Goal: Information Seeking & Learning: Learn about a topic

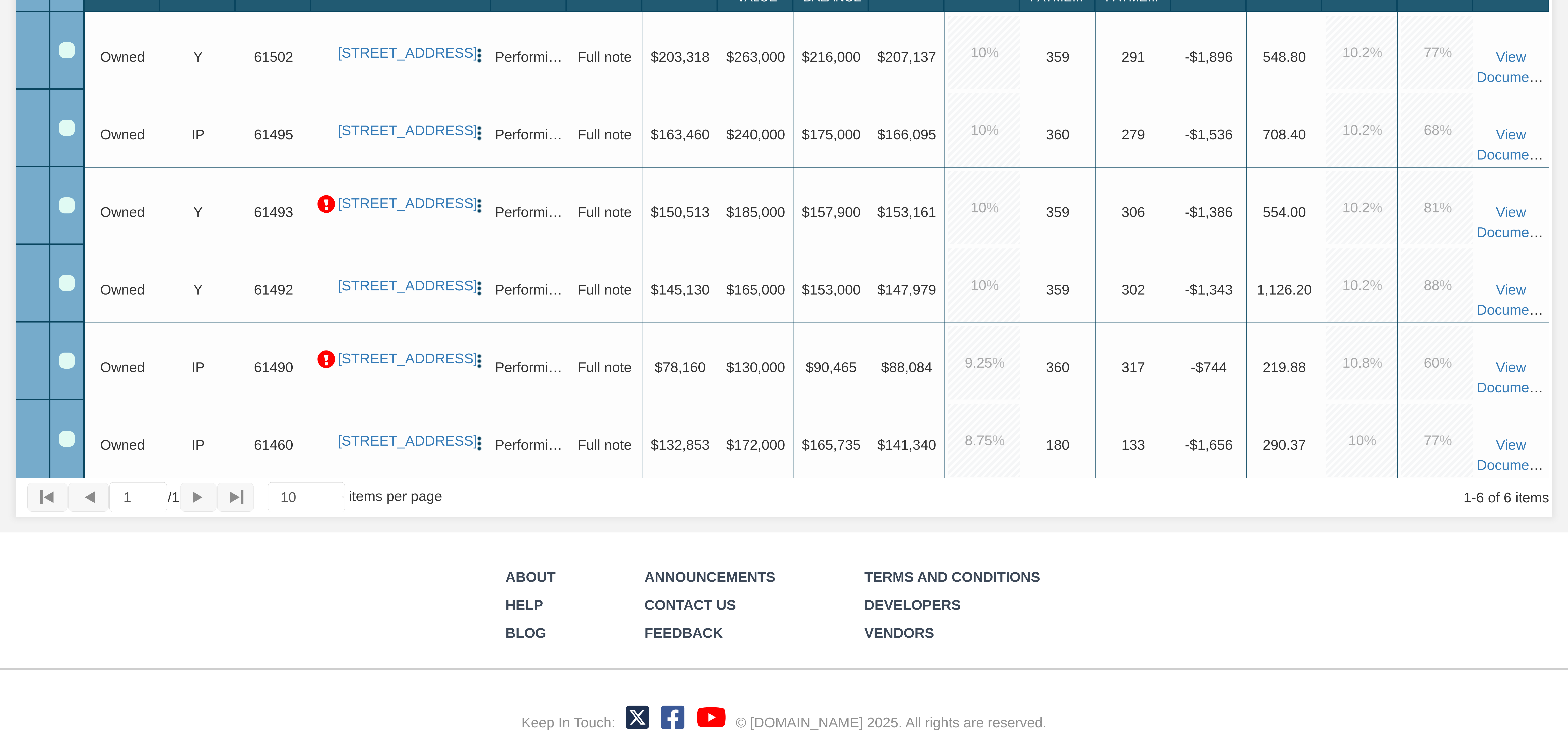
scroll to position [482, 0]
click at [399, 350] on link "[STREET_ADDRESS]" at bounding box center [401, 359] width 127 height 17
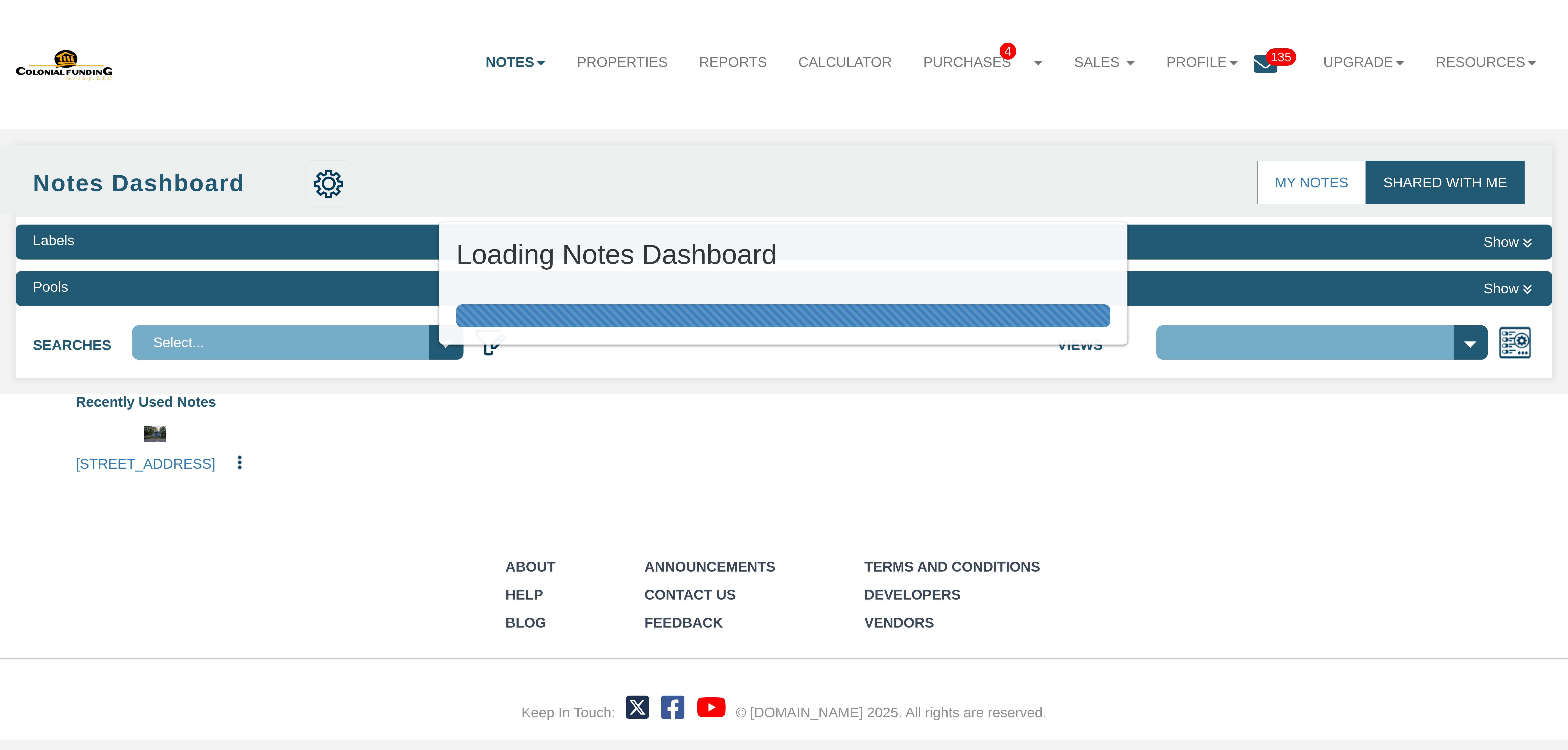
select select "316"
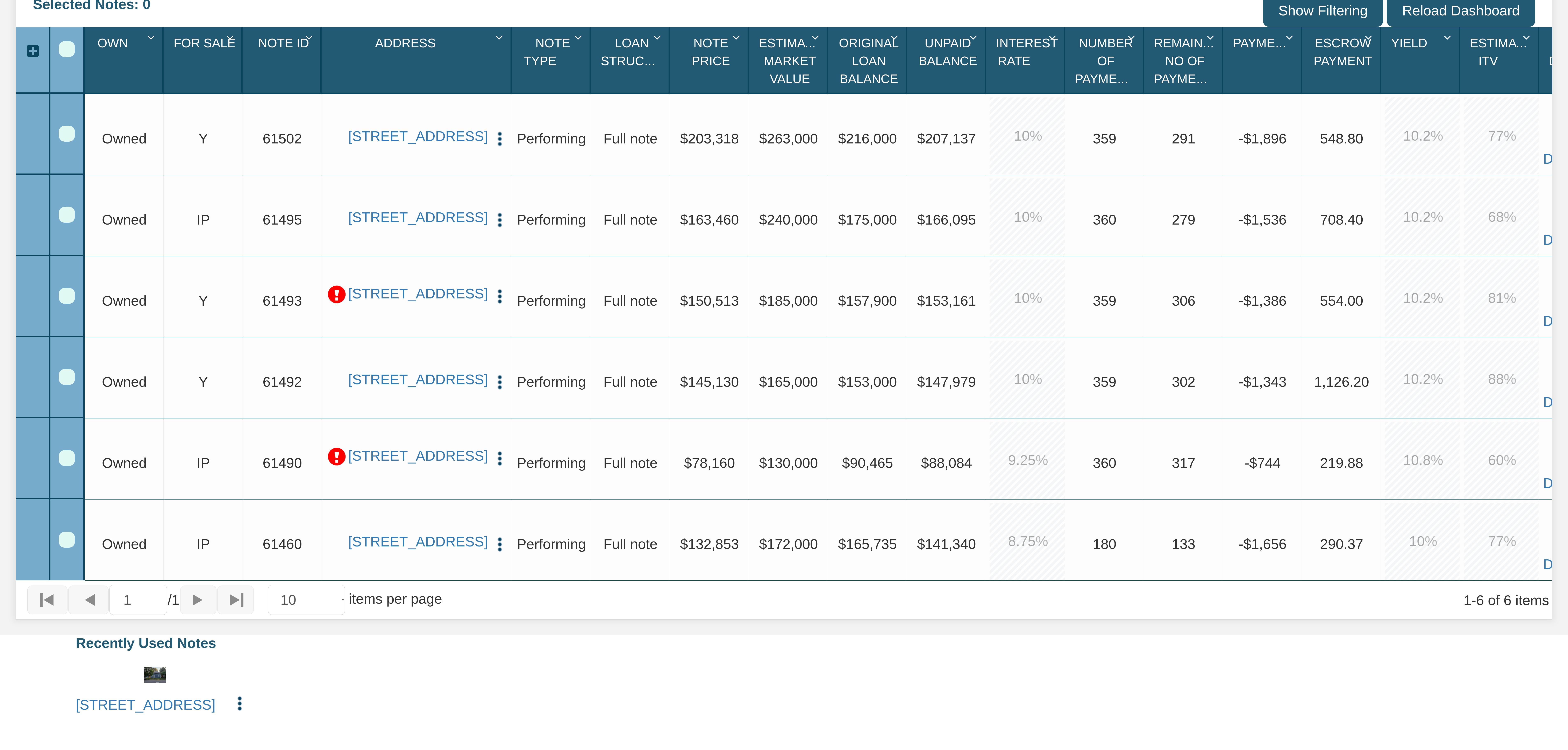
scroll to position [402, 0]
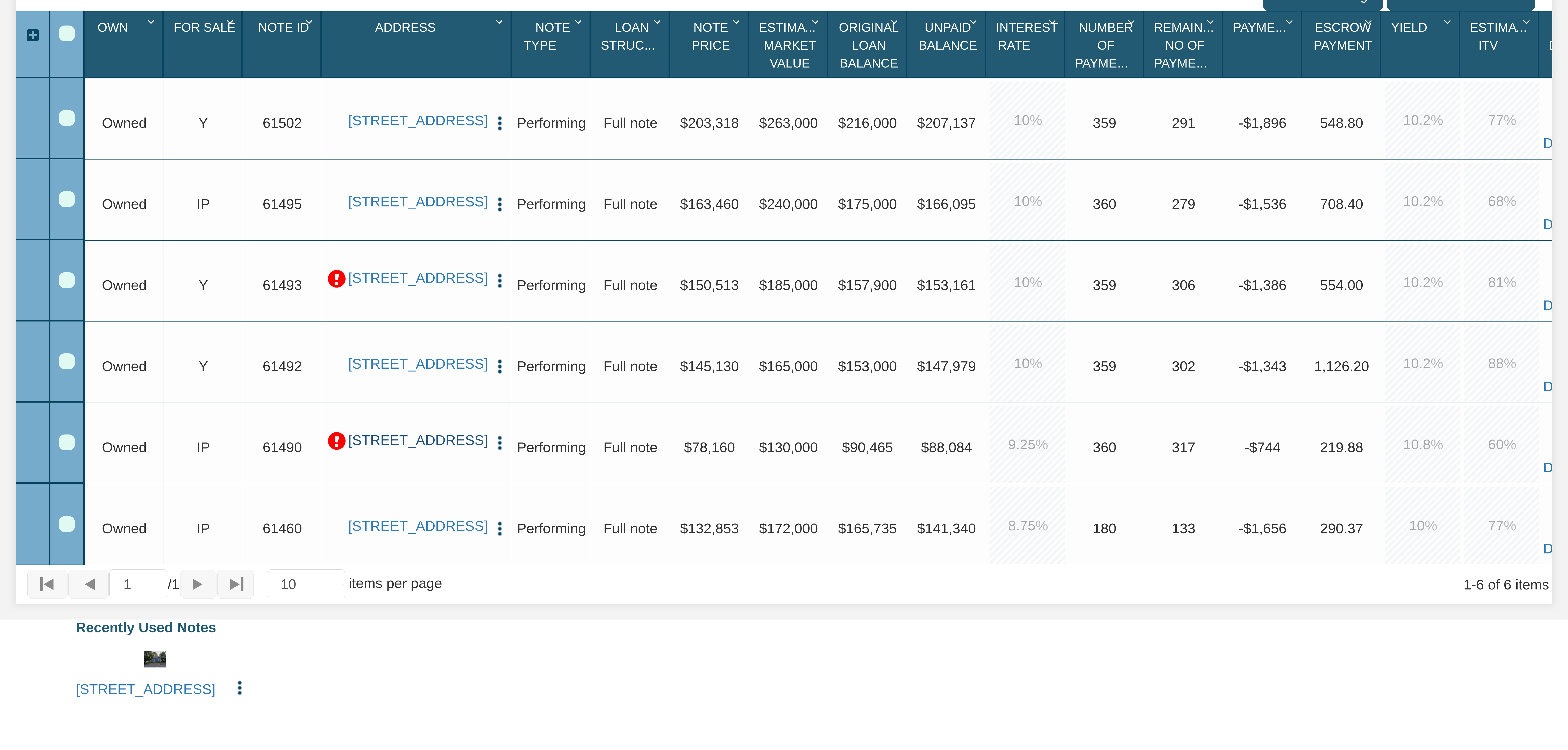
click at [399, 390] on link "[STREET_ADDRESS]" at bounding box center [417, 441] width 137 height 17
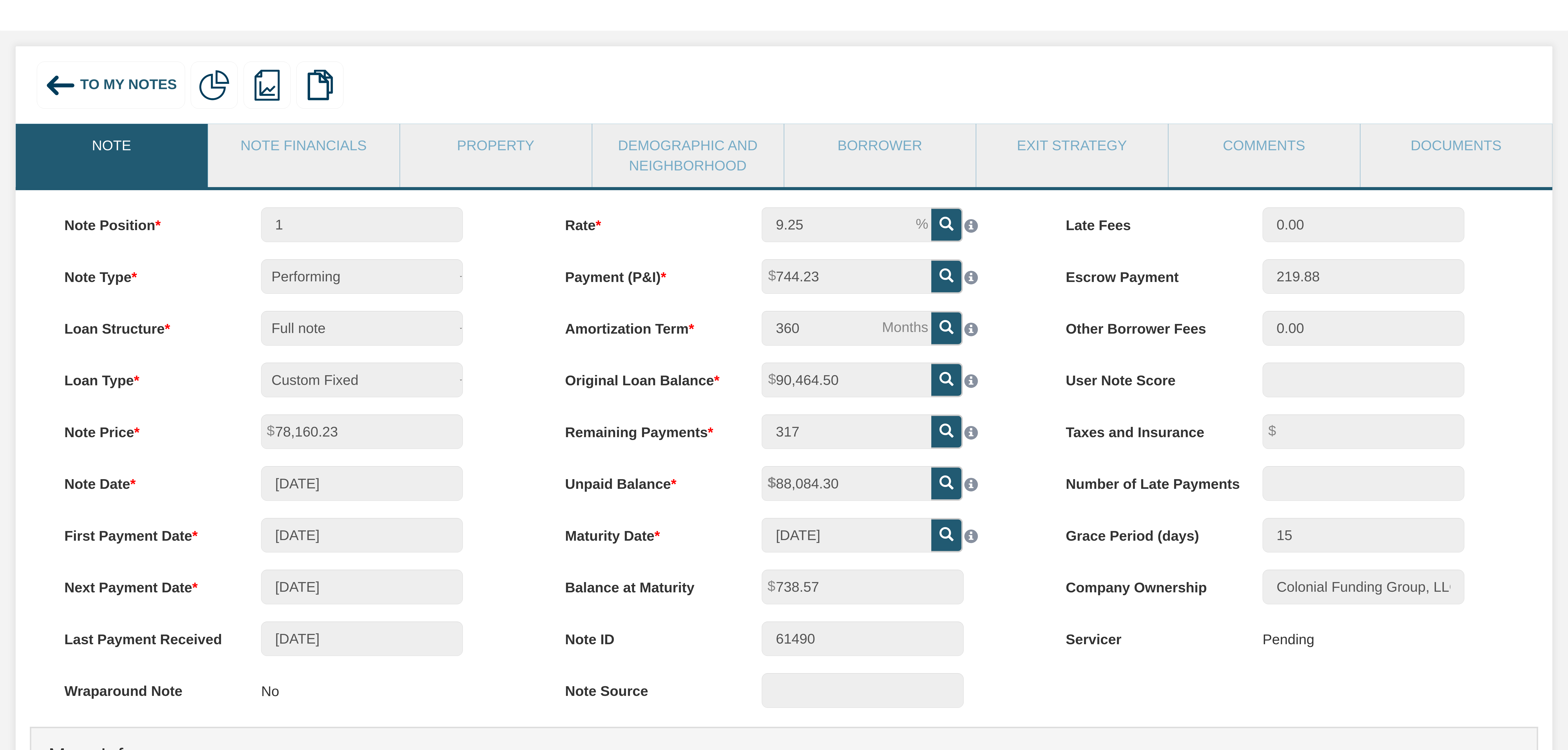
scroll to position [84, 0]
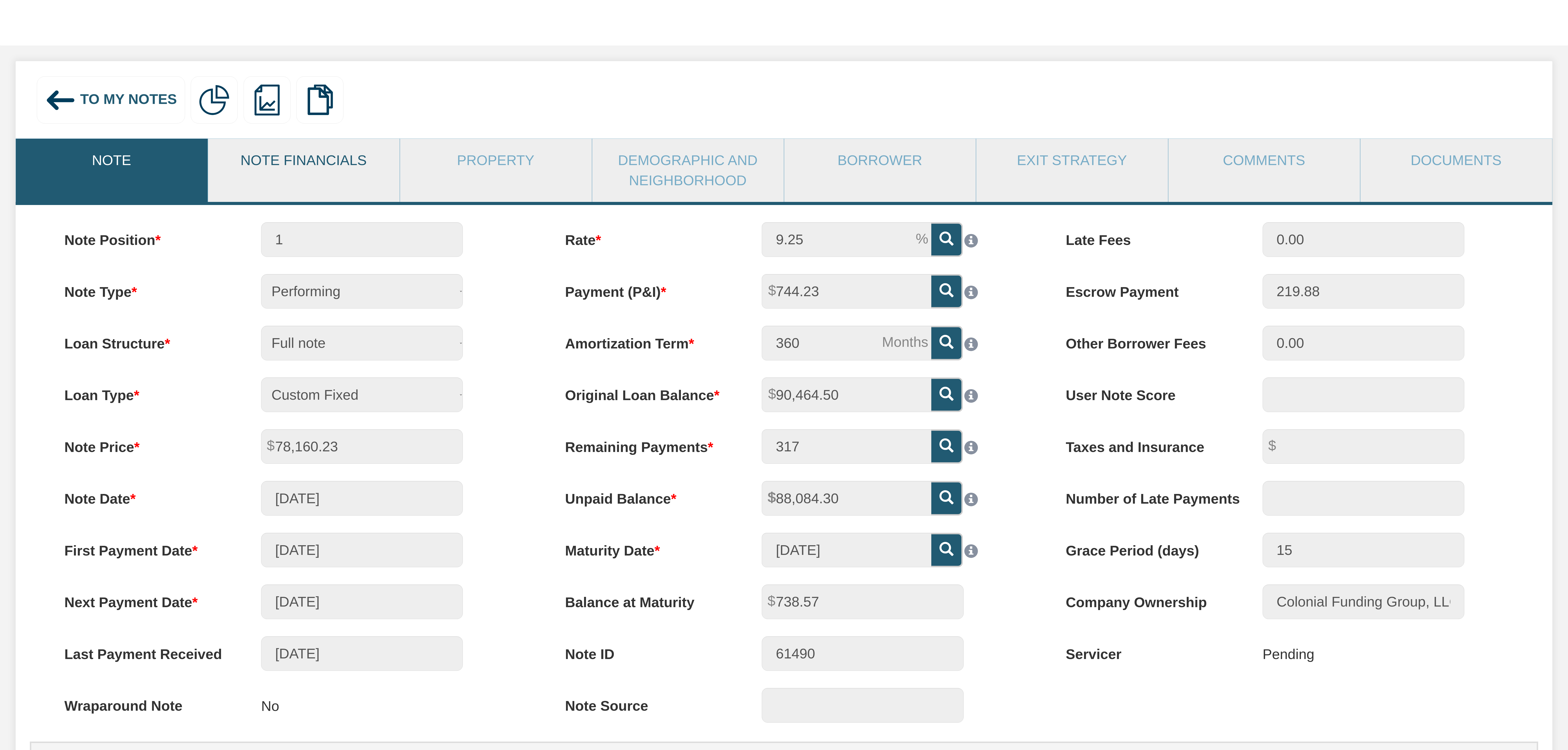
click at [320, 164] on link "Note Financials" at bounding box center [304, 160] width 191 height 43
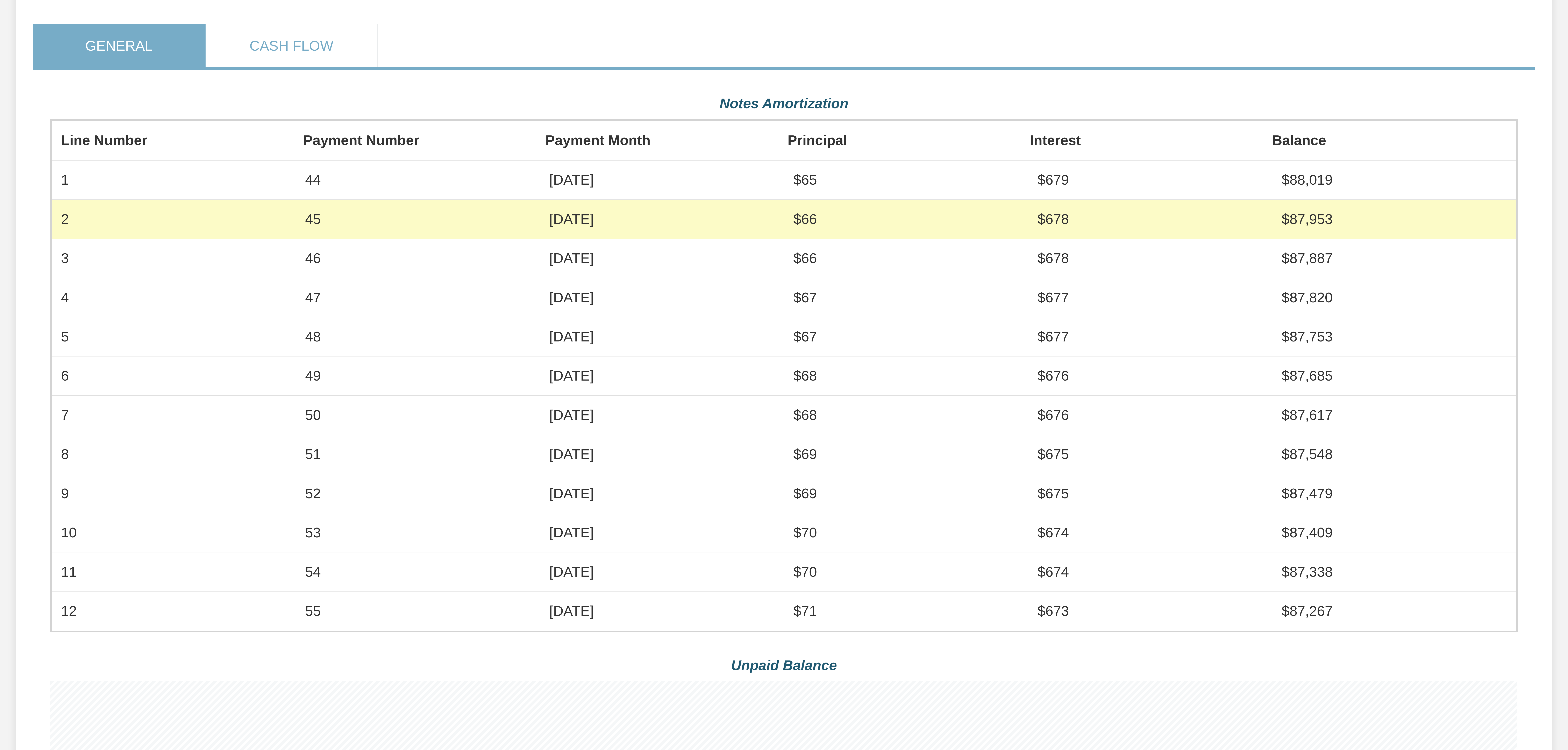
scroll to position [536, 0]
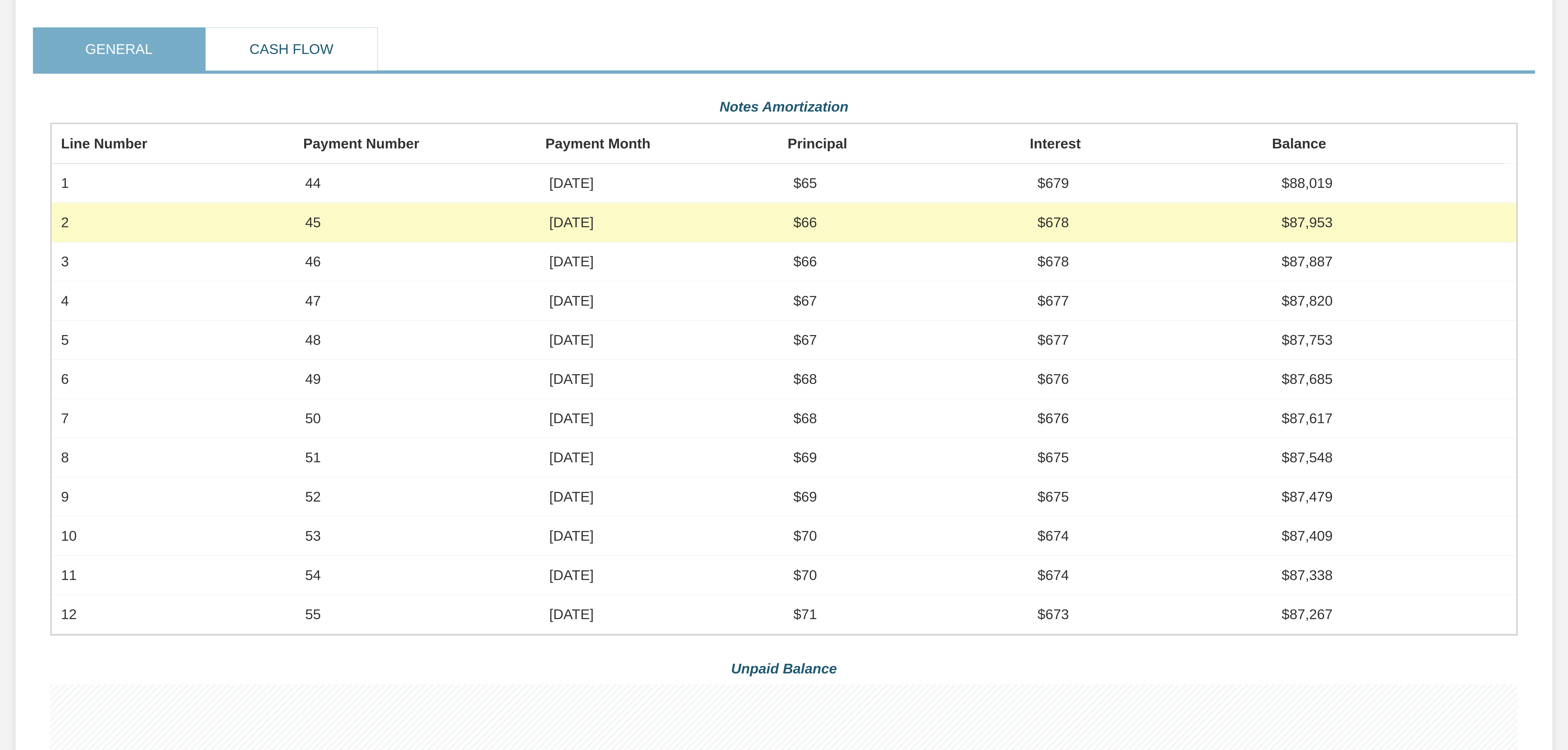
click at [304, 71] on link "Cash Flow" at bounding box center [291, 49] width 172 height 43
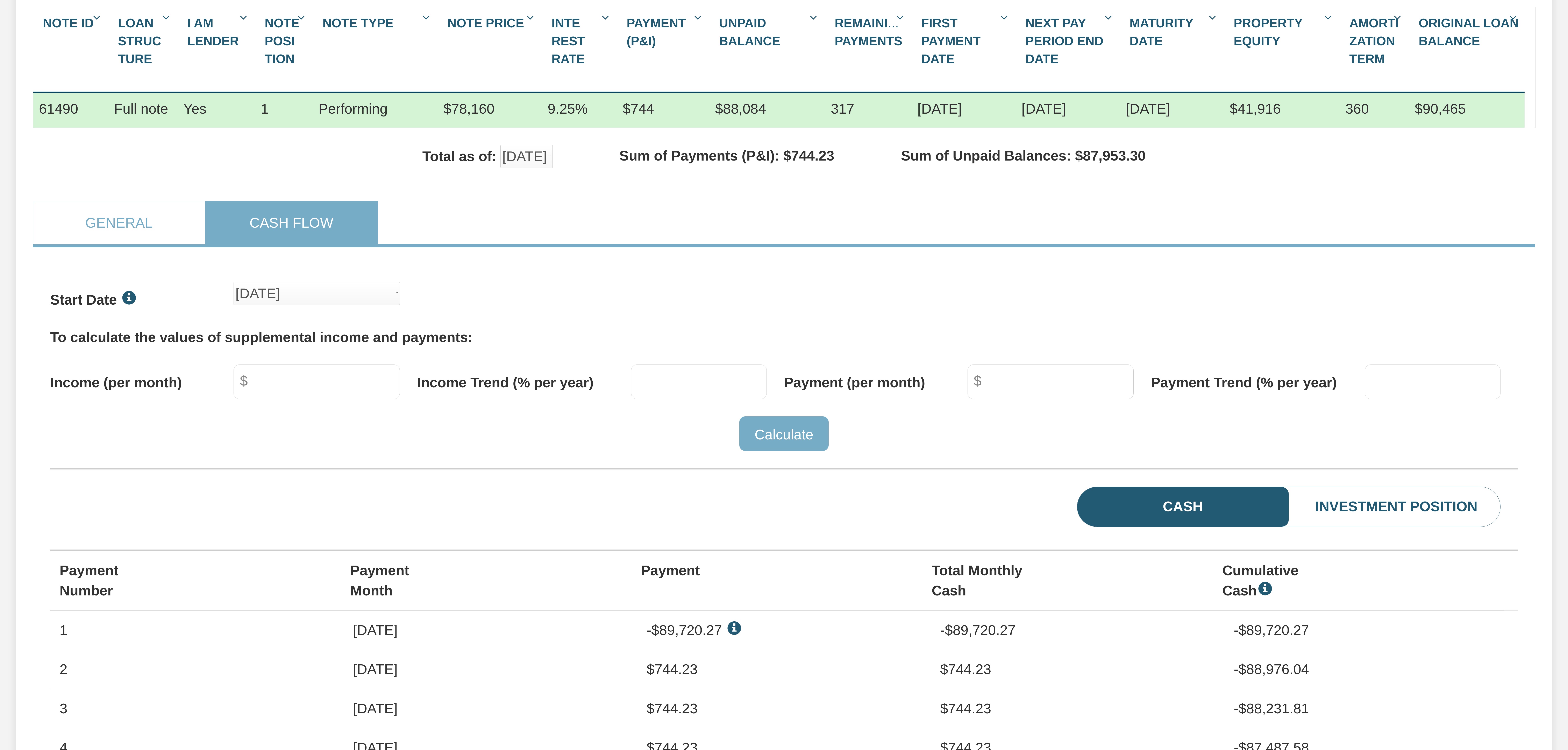
scroll to position [0, 0]
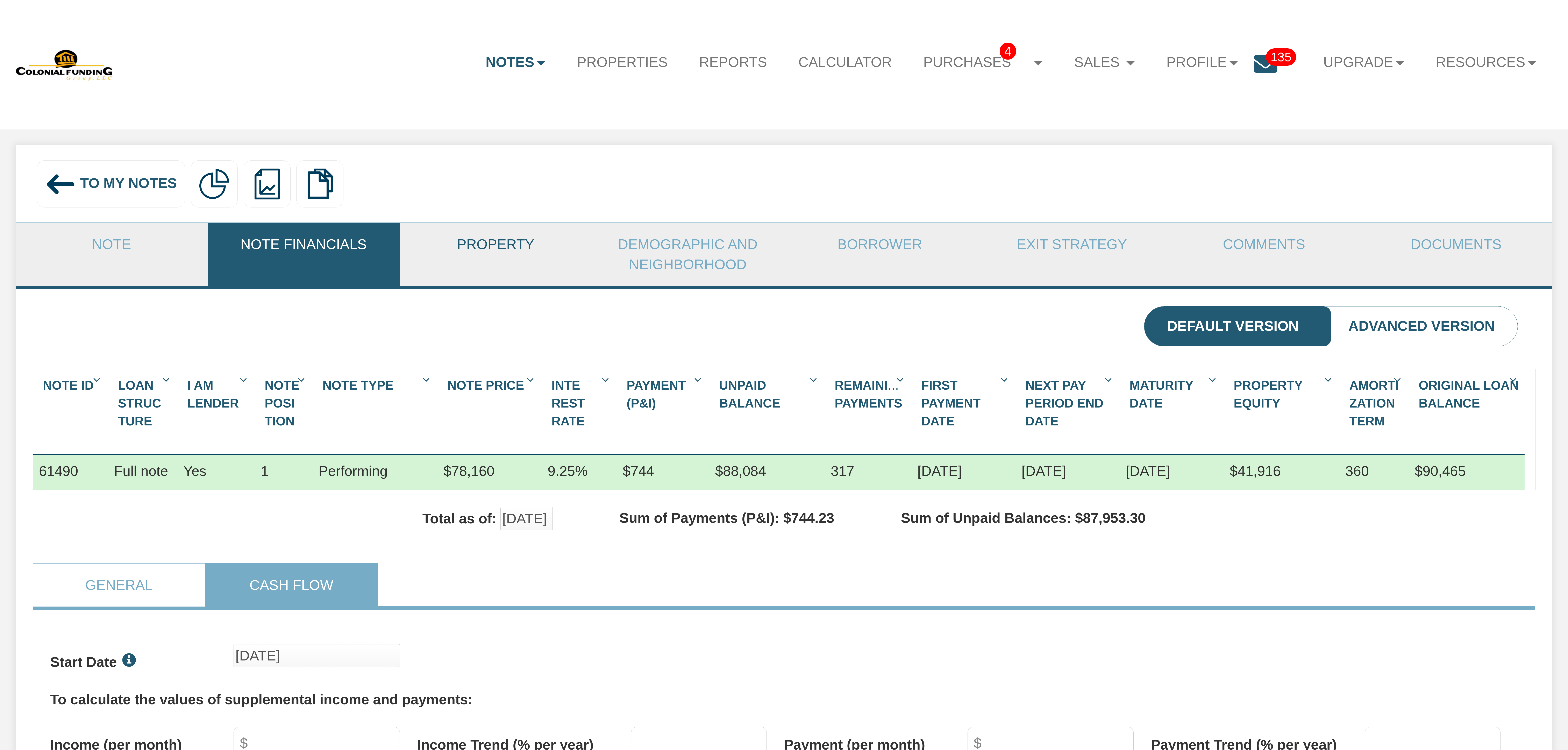
click at [513, 241] on link "Property" at bounding box center [496, 244] width 191 height 43
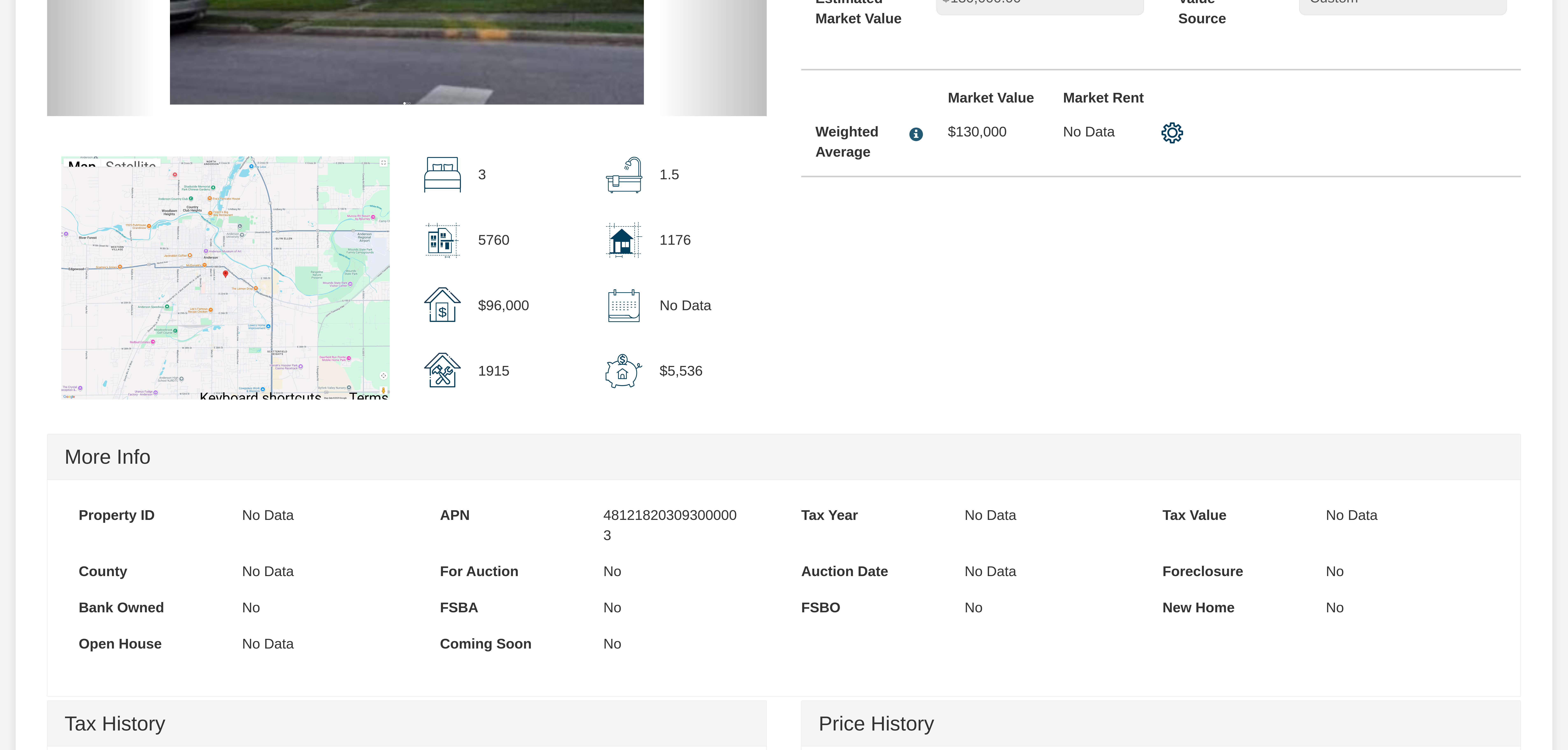
scroll to position [616, 0]
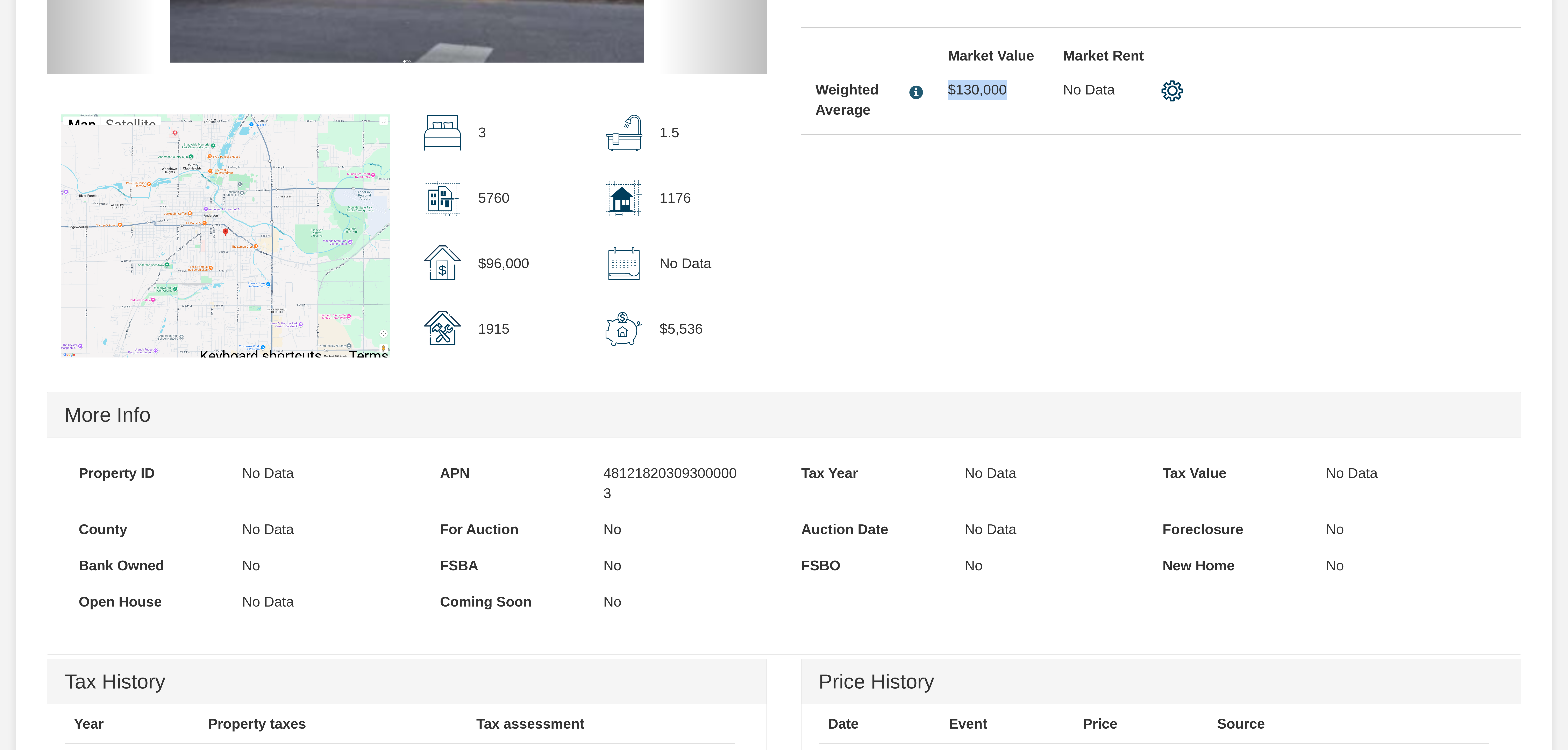
drag, startPoint x: 939, startPoint y: 120, endPoint x: 1029, endPoint y: 115, distance: 90.1
click at [668, 115] on div "$130,000" at bounding box center [988, 95] width 115 height 47
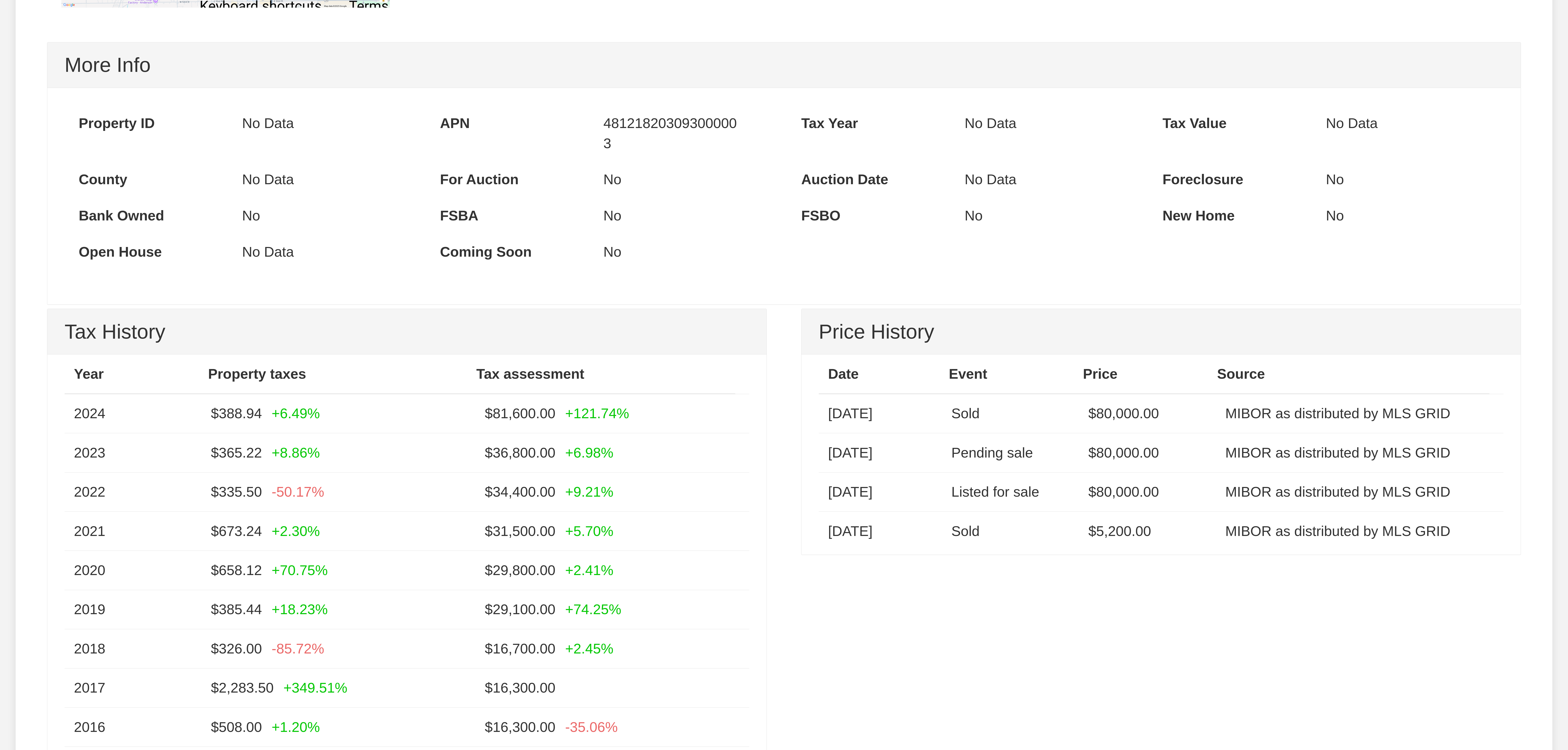
scroll to position [986, 0]
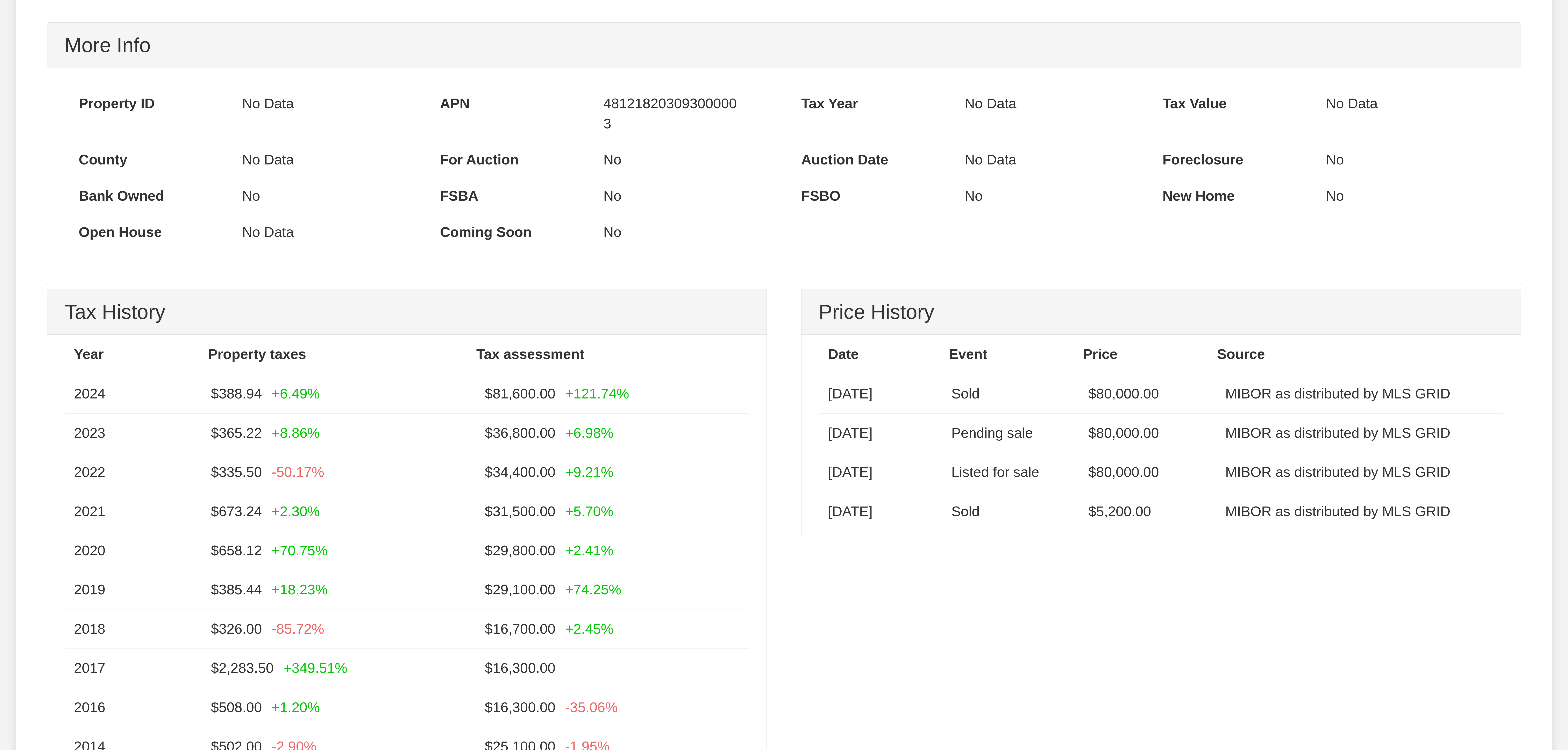
drag, startPoint x: 730, startPoint y: 114, endPoint x: 737, endPoint y: 116, distance: 7.3
click at [668, 116] on div "481218203093000003" at bounding box center [693, 114] width 180 height 56
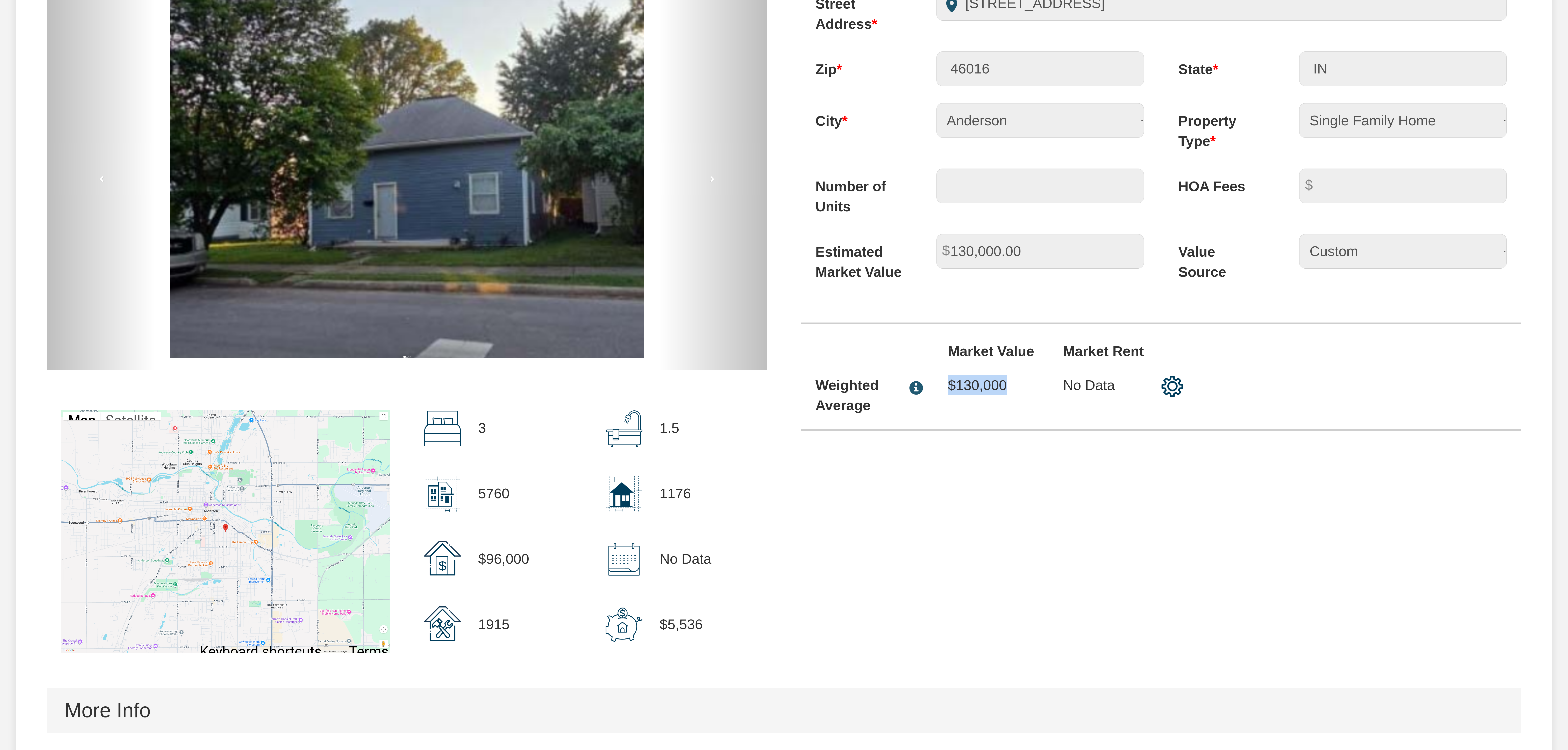
scroll to position [0, 0]
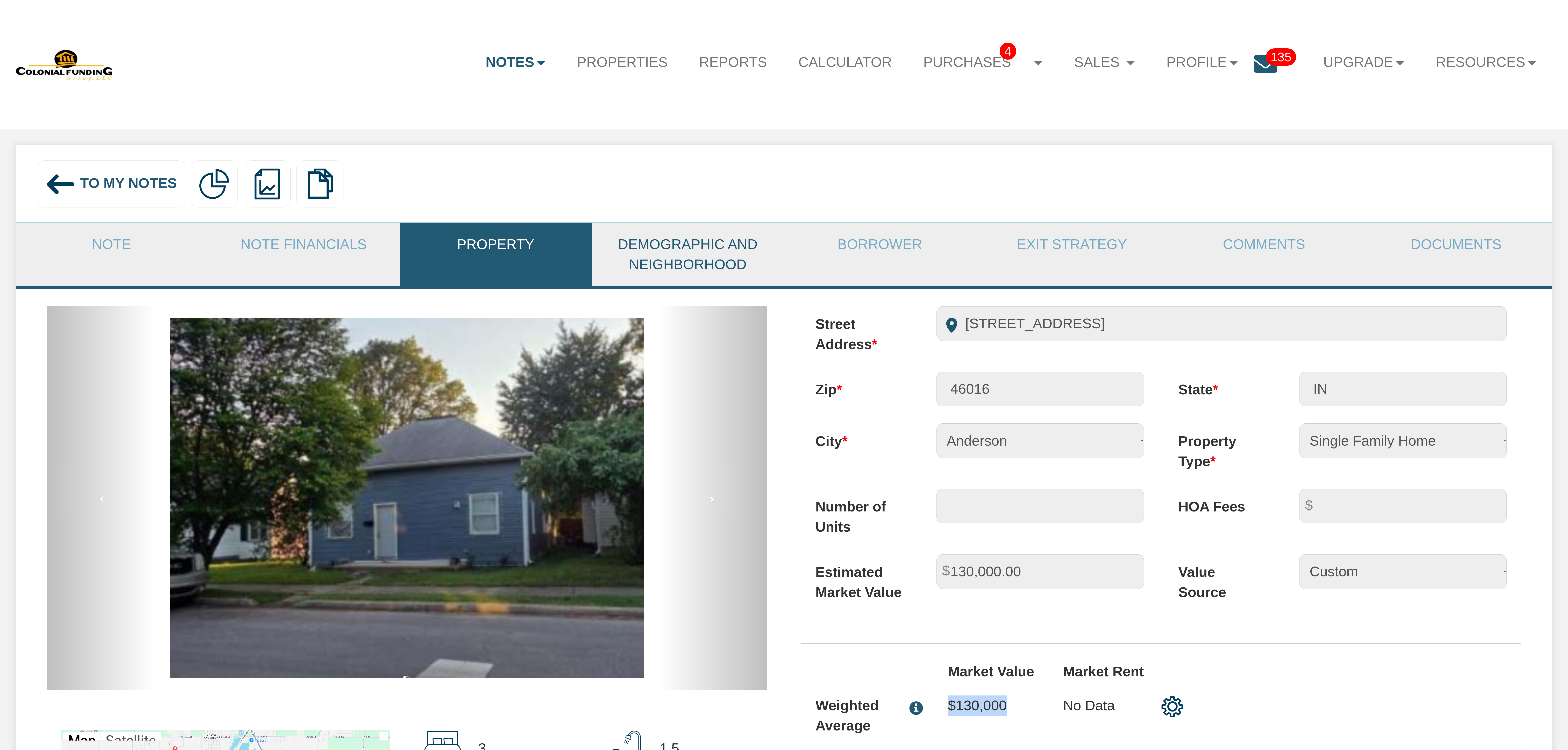
click at [668, 258] on link "Demographic and Neighborhood" at bounding box center [688, 254] width 191 height 63
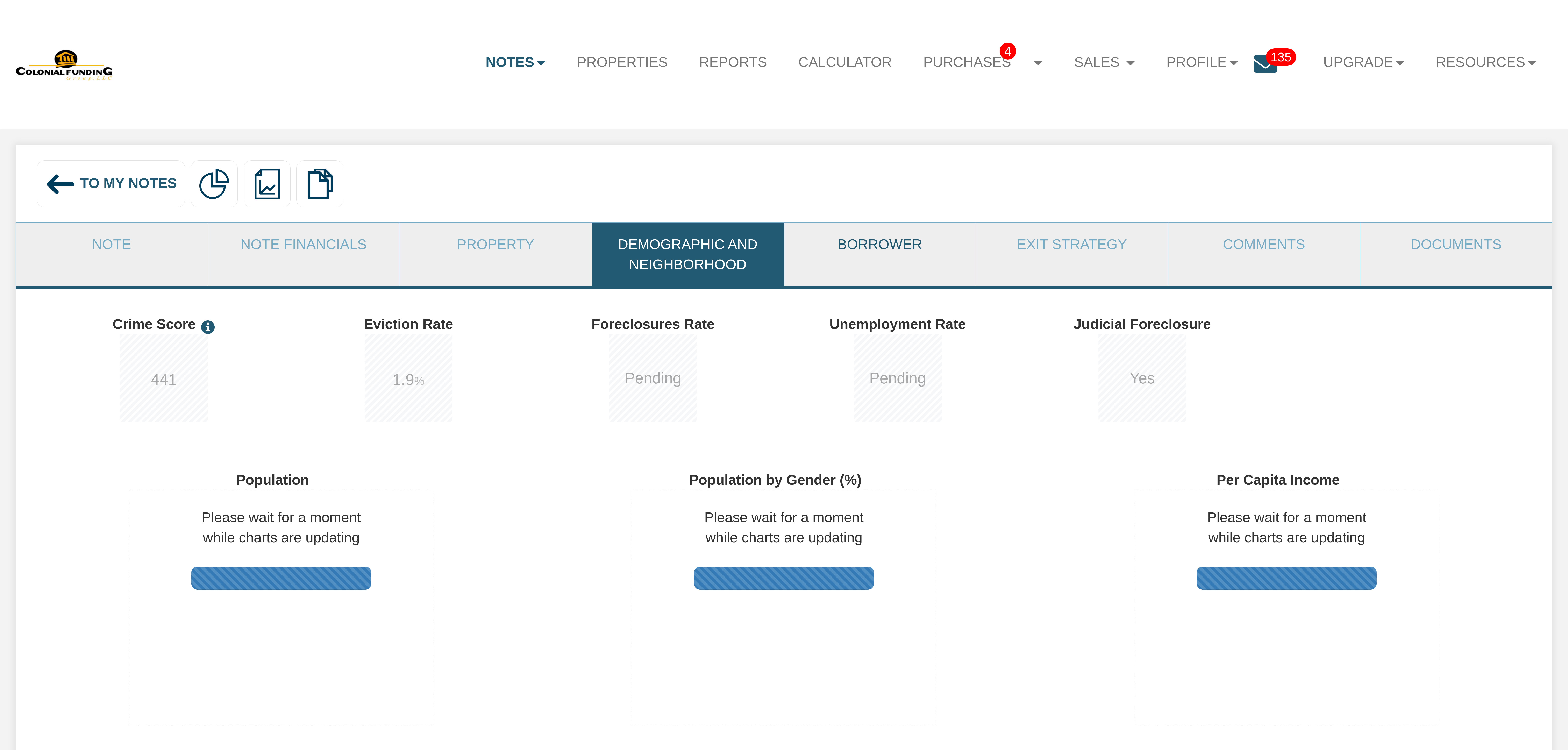
click at [668, 244] on link "Borrower" at bounding box center [880, 244] width 191 height 43
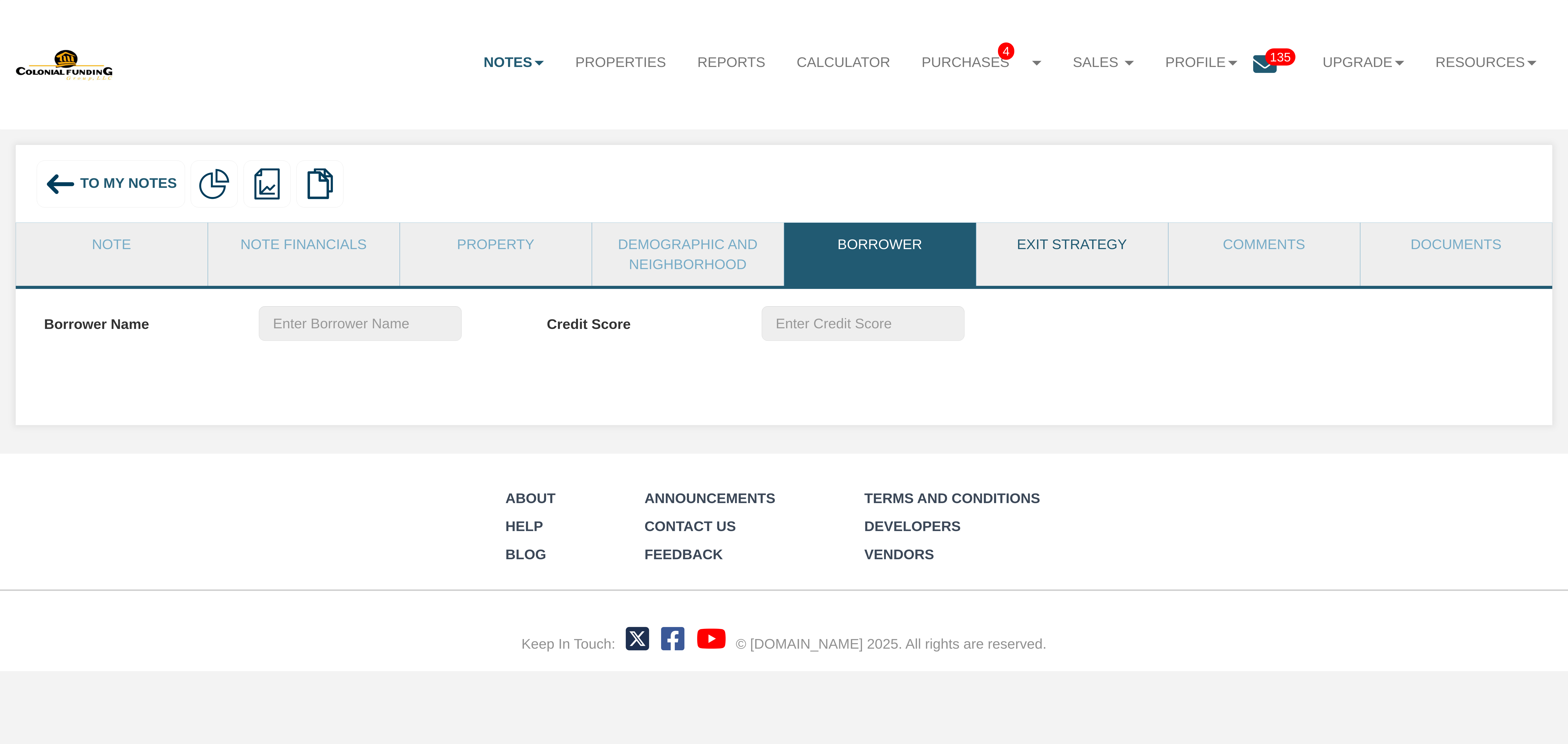
click at [663, 237] on link "Exit Strategy" at bounding box center [1072, 244] width 191 height 43
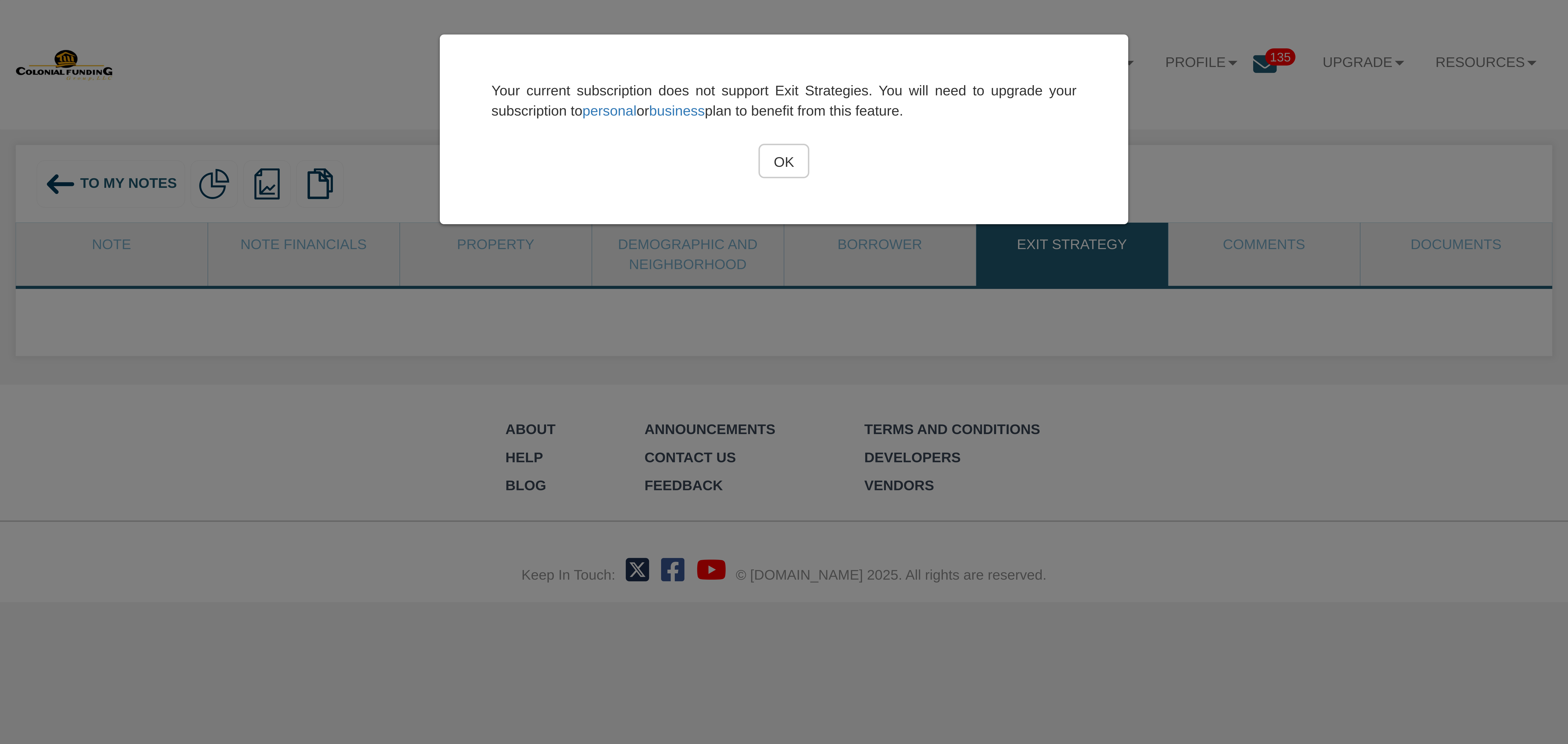
drag, startPoint x: 770, startPoint y: 160, endPoint x: 780, endPoint y: 161, distance: 10.0
click at [663, 160] on input "OK" at bounding box center [784, 161] width 51 height 35
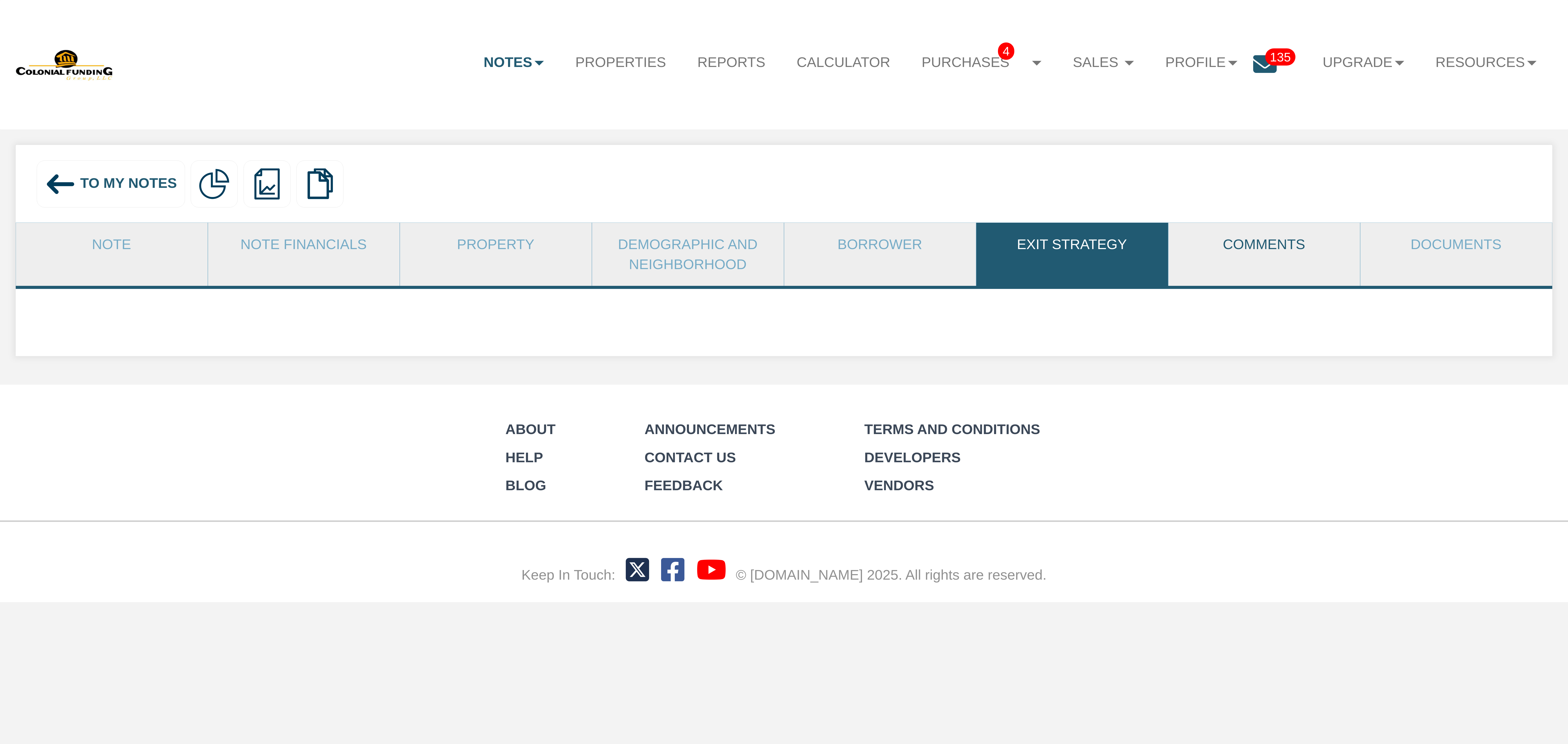
click at [663, 248] on link "Comments" at bounding box center [1264, 244] width 191 height 43
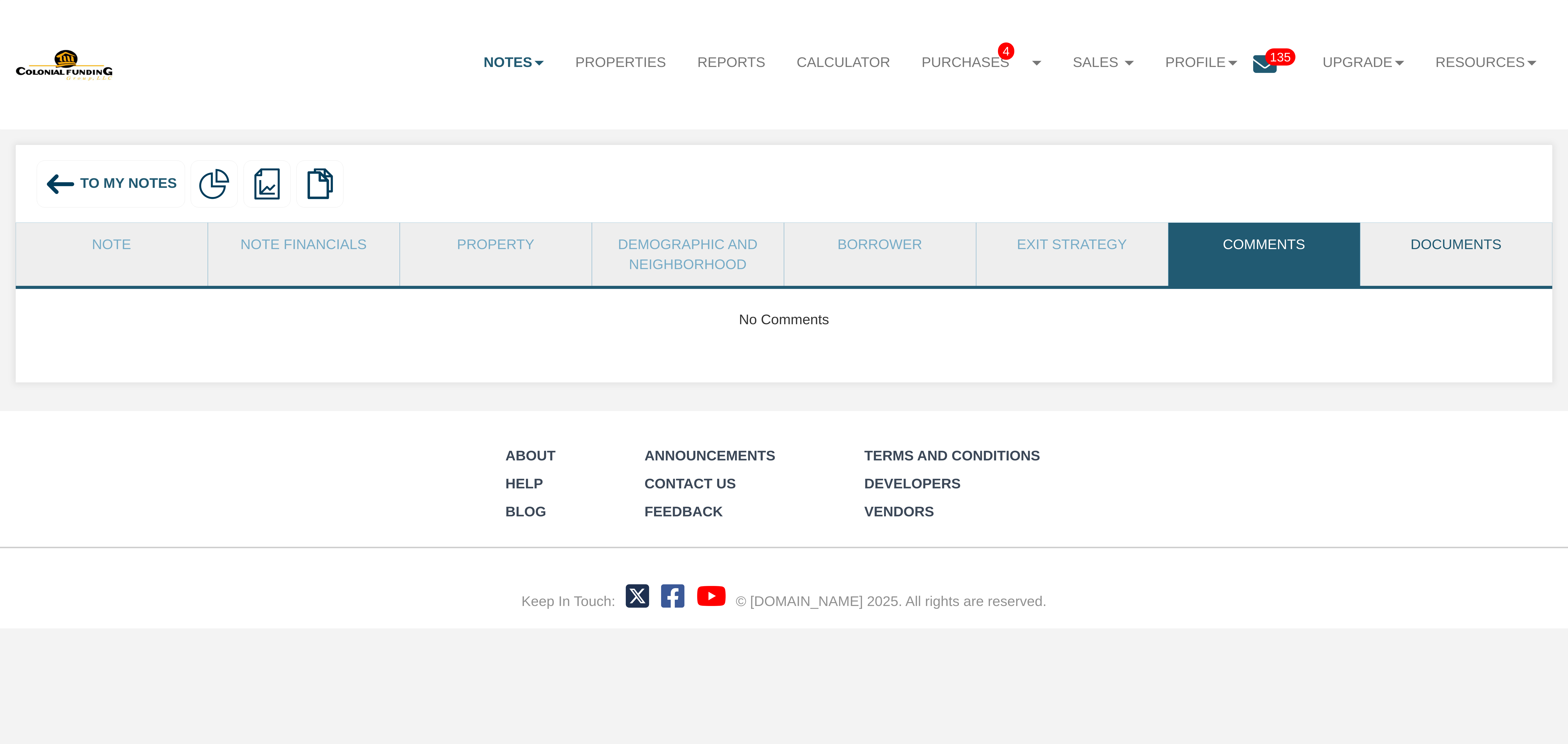
click at [663, 242] on link "Documents" at bounding box center [1456, 244] width 191 height 43
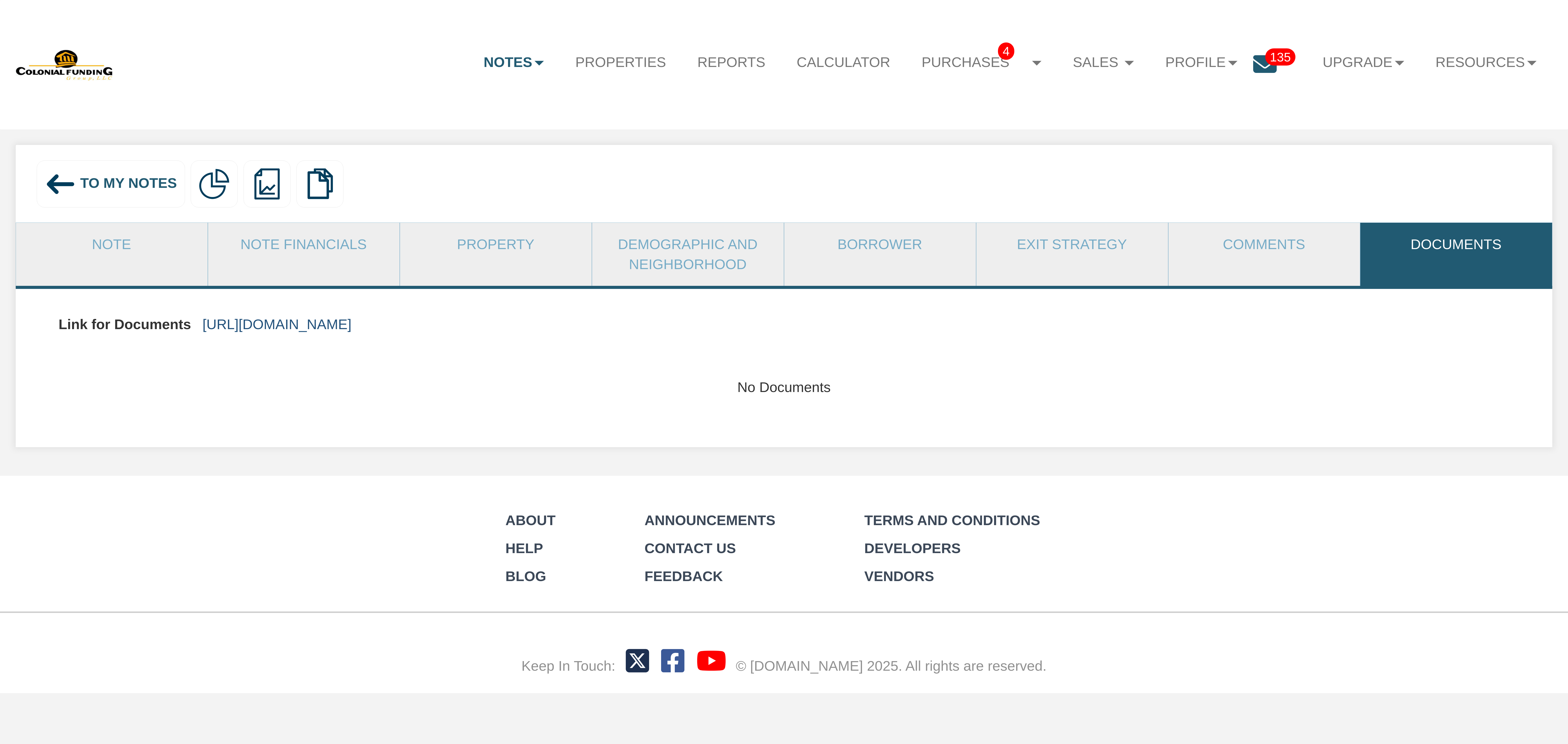
click at [315, 323] on link "[URL][DOMAIN_NAME]" at bounding box center [277, 325] width 149 height 16
click at [72, 182] on img at bounding box center [61, 184] width 32 height 32
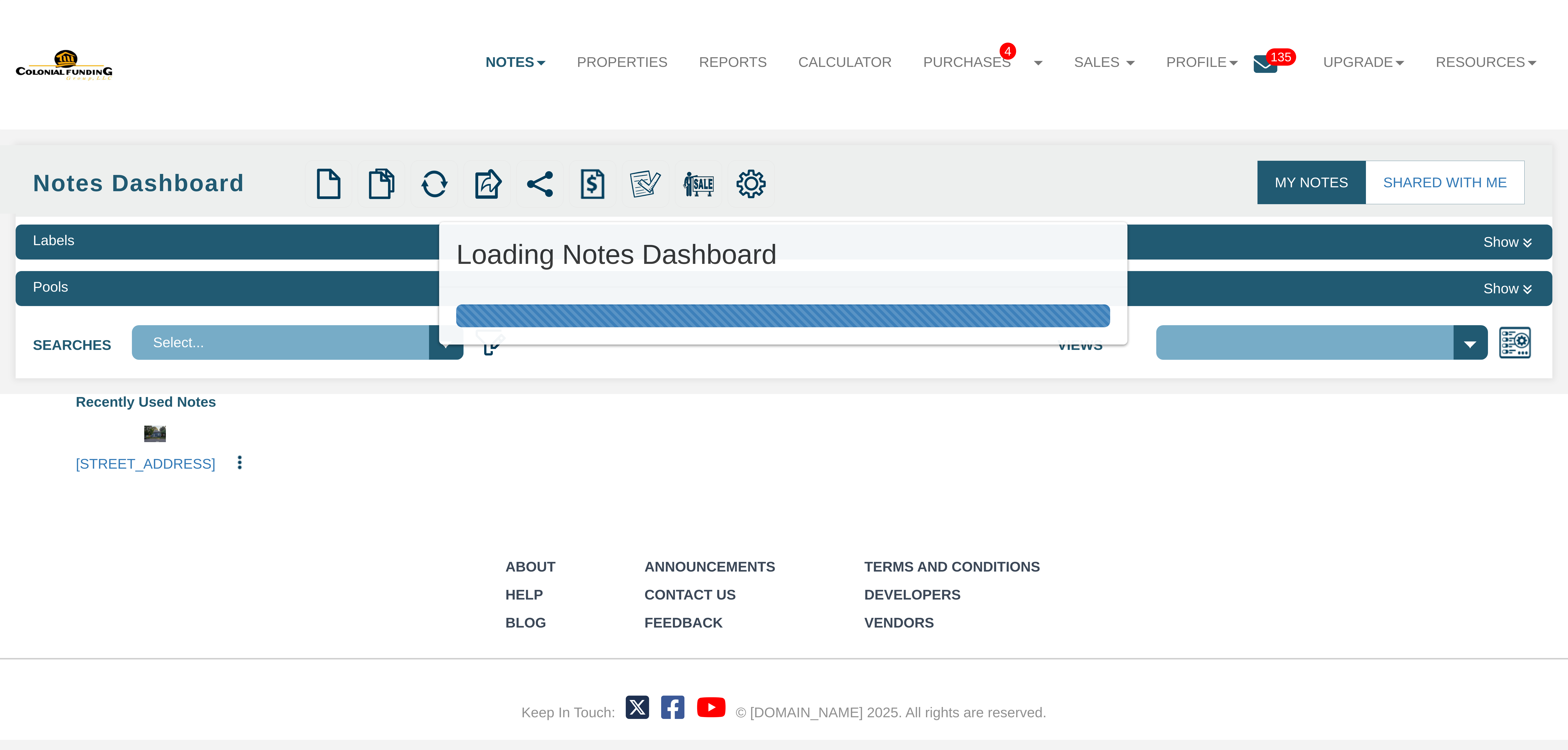
select select "316"
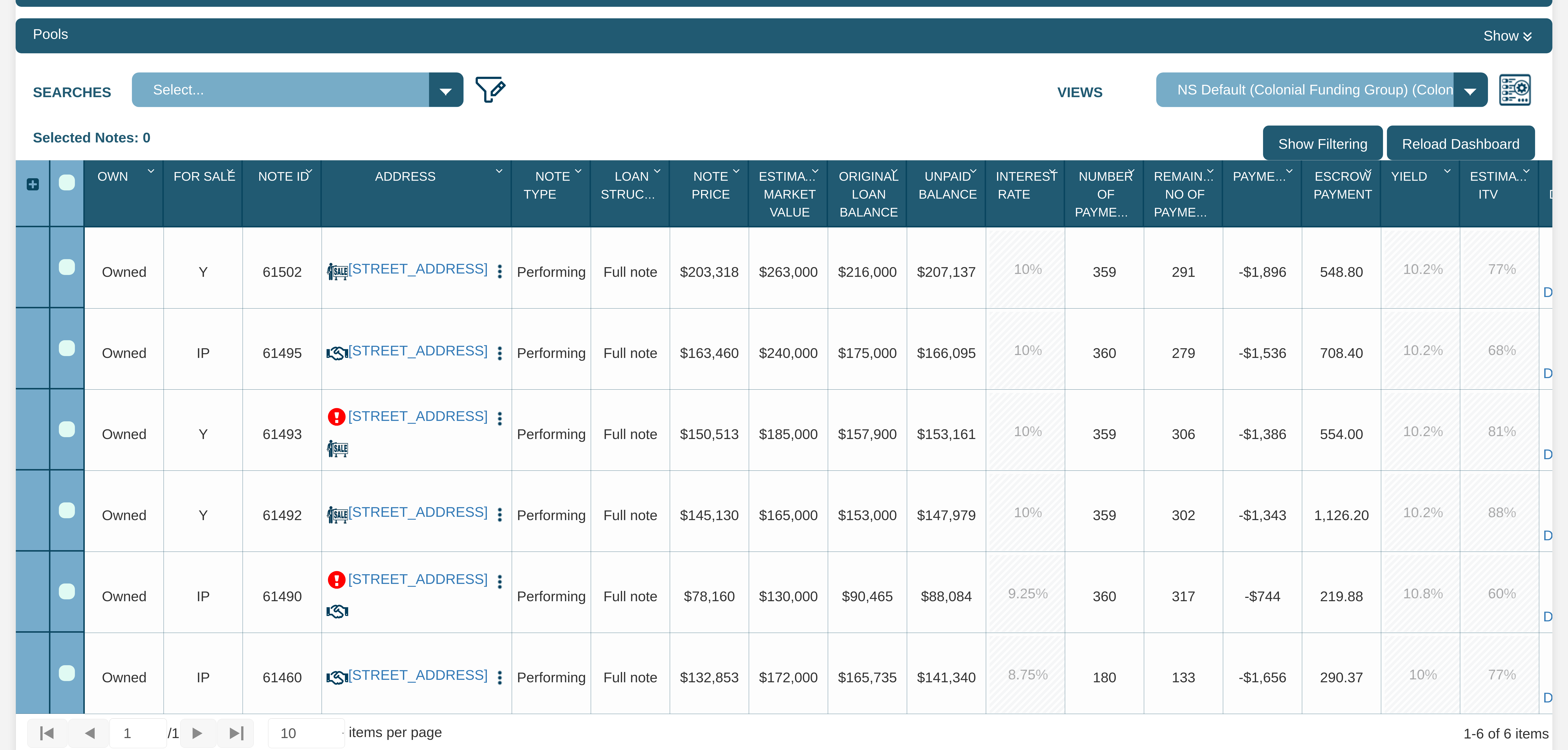
scroll to position [298, 0]
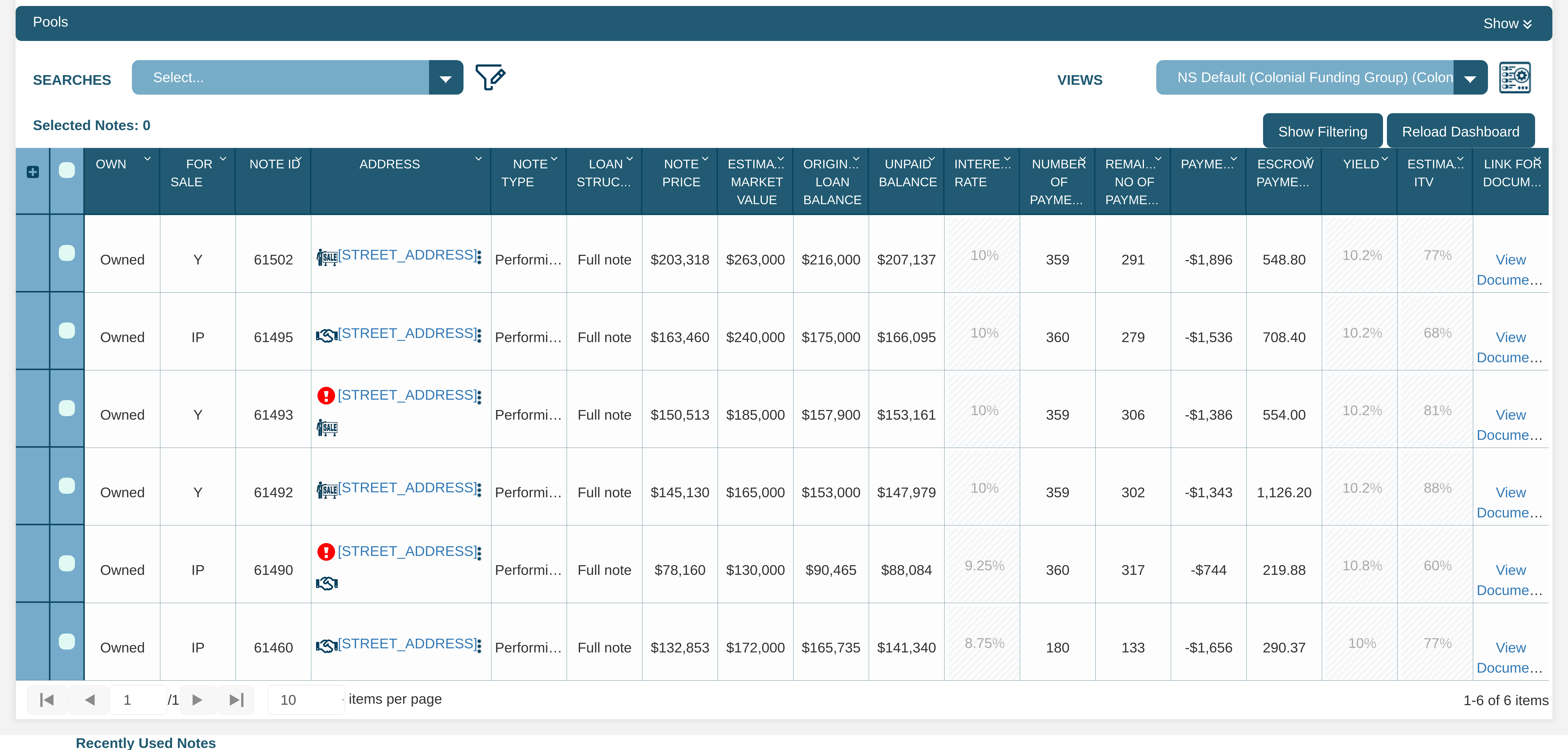
scroll to position [270, 0]
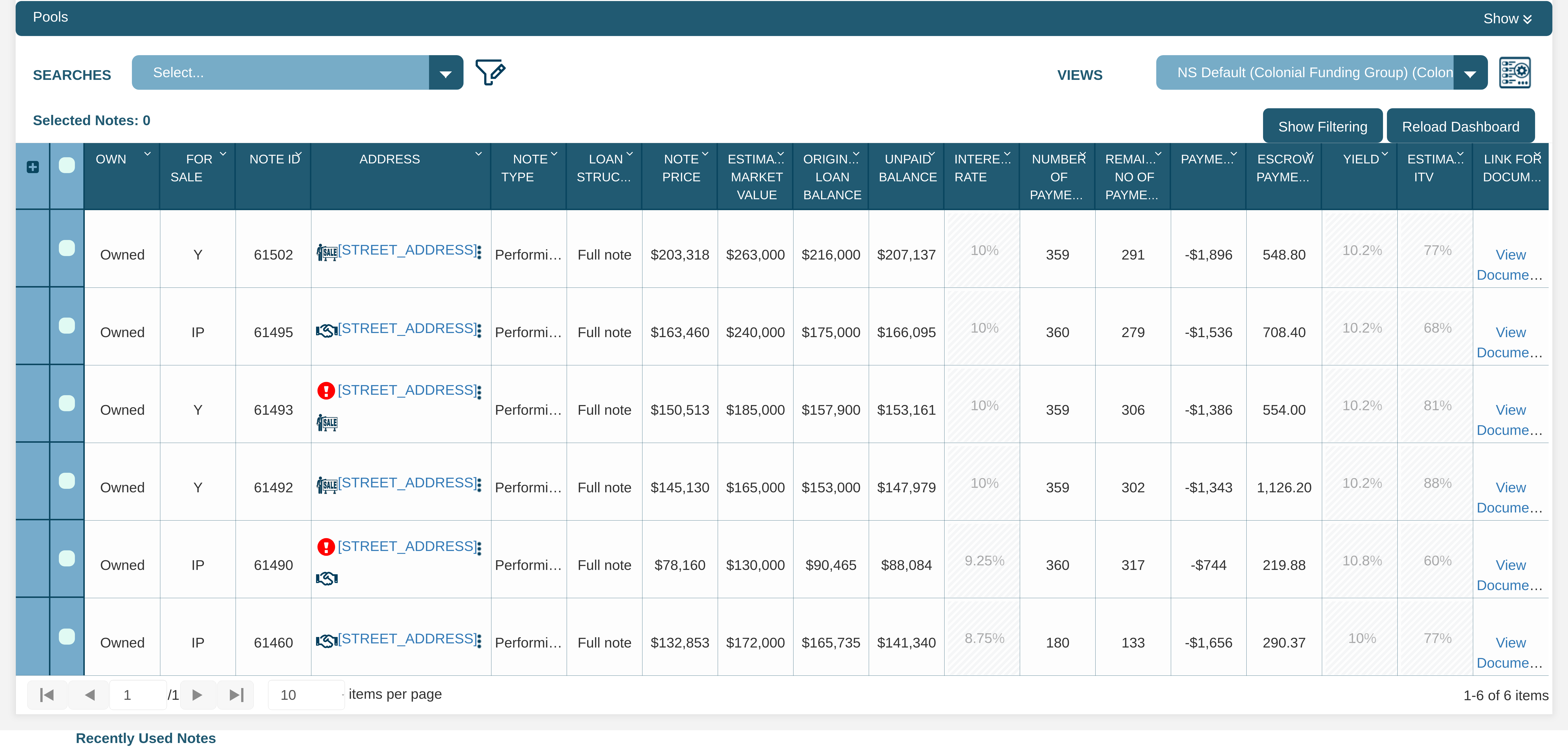
drag, startPoint x: 330, startPoint y: 234, endPoint x: 563, endPoint y: 109, distance: 264.4
click at [563, 109] on div "Selected Notes: 0 Clear Filters Clear Sorting Show Filtering Reload Dashboard" at bounding box center [783, 125] width 1537 height 34
drag, startPoint x: 387, startPoint y: 234, endPoint x: 574, endPoint y: 70, distance: 248.7
click at [574, 70] on div "Searches Select... Views Default View NS Default (Colonial Funding Group) (Colo…" at bounding box center [783, 69] width 1537 height 44
click at [391, 244] on link "[STREET_ADDRESS]" at bounding box center [401, 250] width 127 height 17
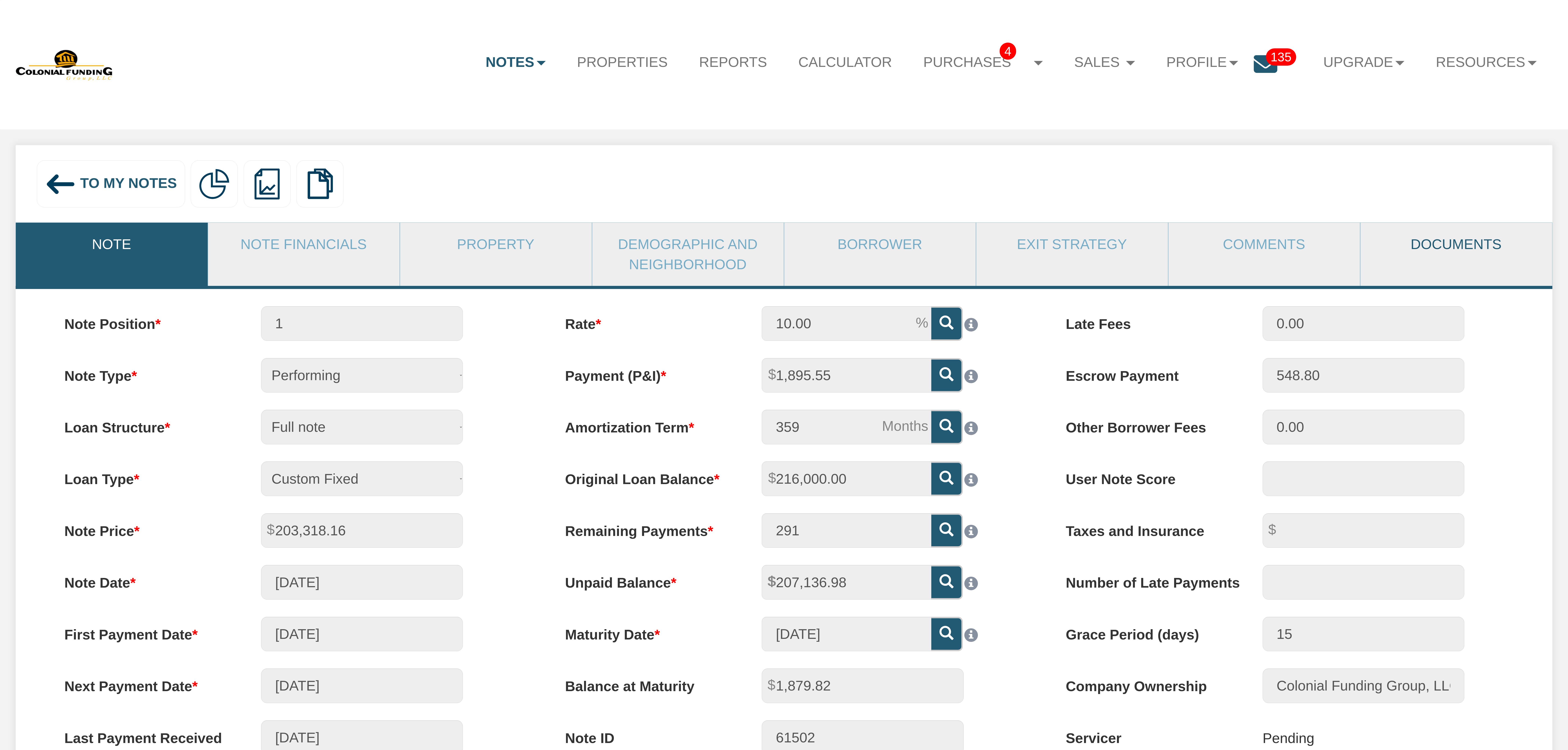
click at [1445, 238] on link "Documents" at bounding box center [1456, 244] width 191 height 43
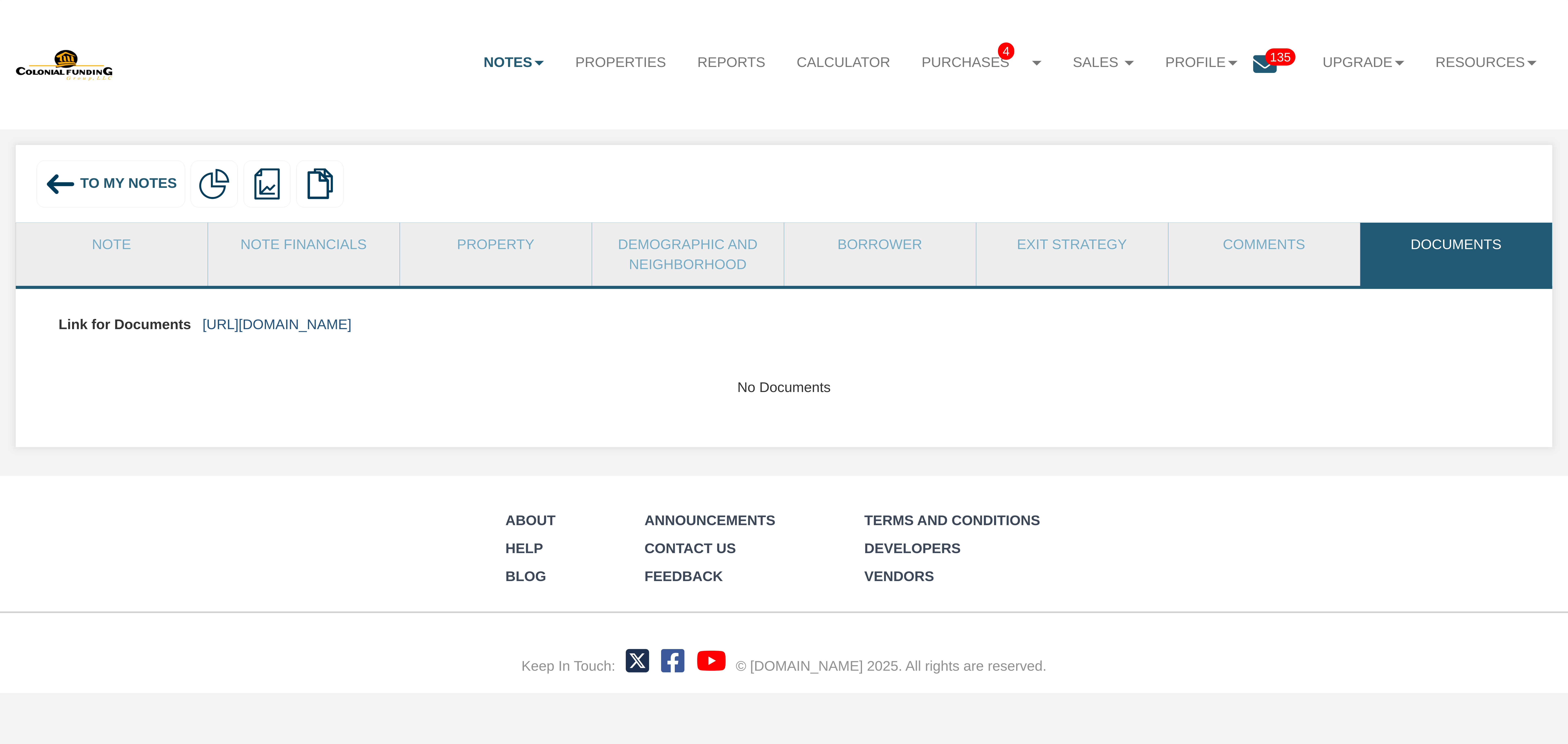
click at [352, 320] on link "[URL][DOMAIN_NAME]" at bounding box center [277, 325] width 149 height 16
click at [82, 180] on span "To My Notes" at bounding box center [128, 183] width 97 height 16
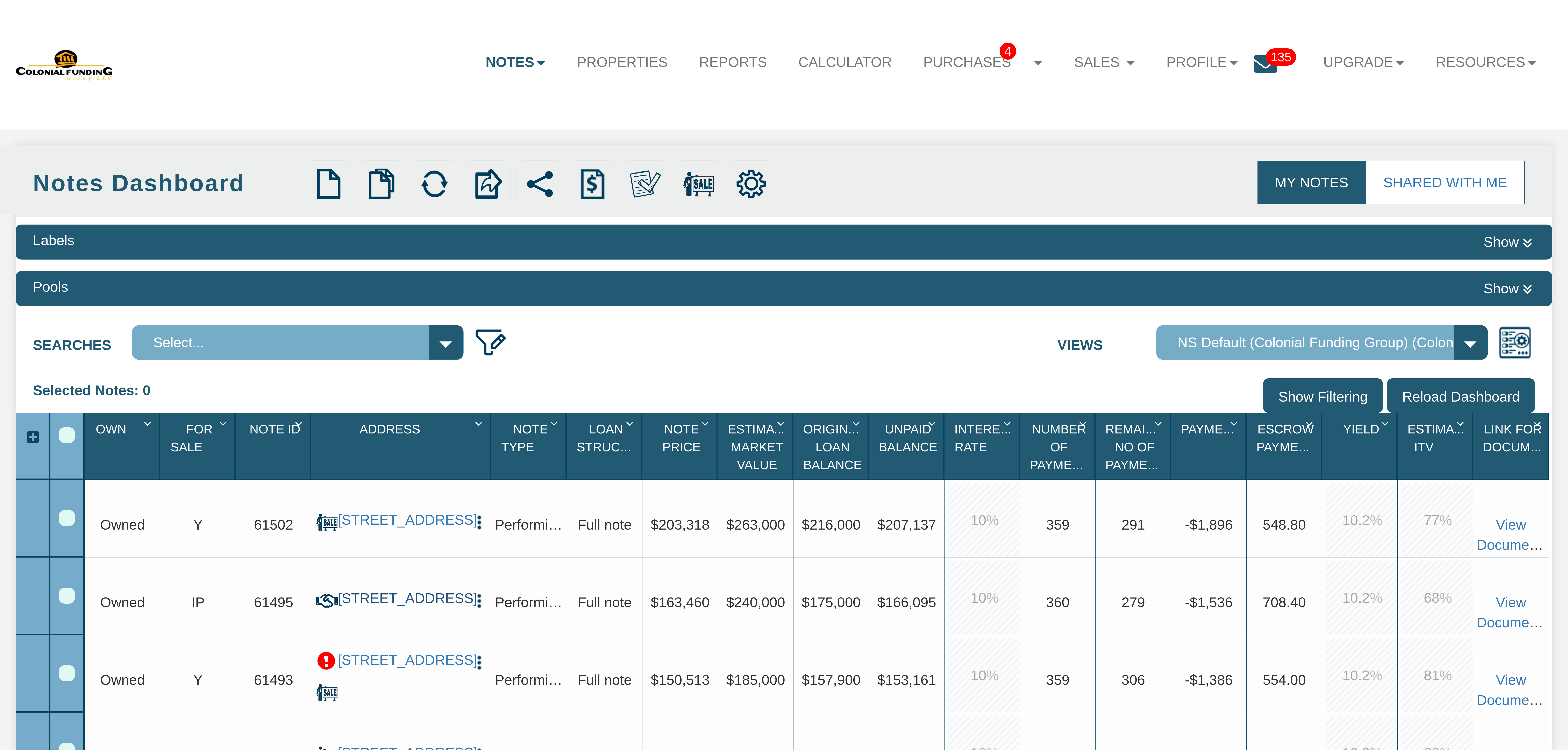
click at [392, 590] on link "[STREET_ADDRESS]" at bounding box center [401, 598] width 127 height 17
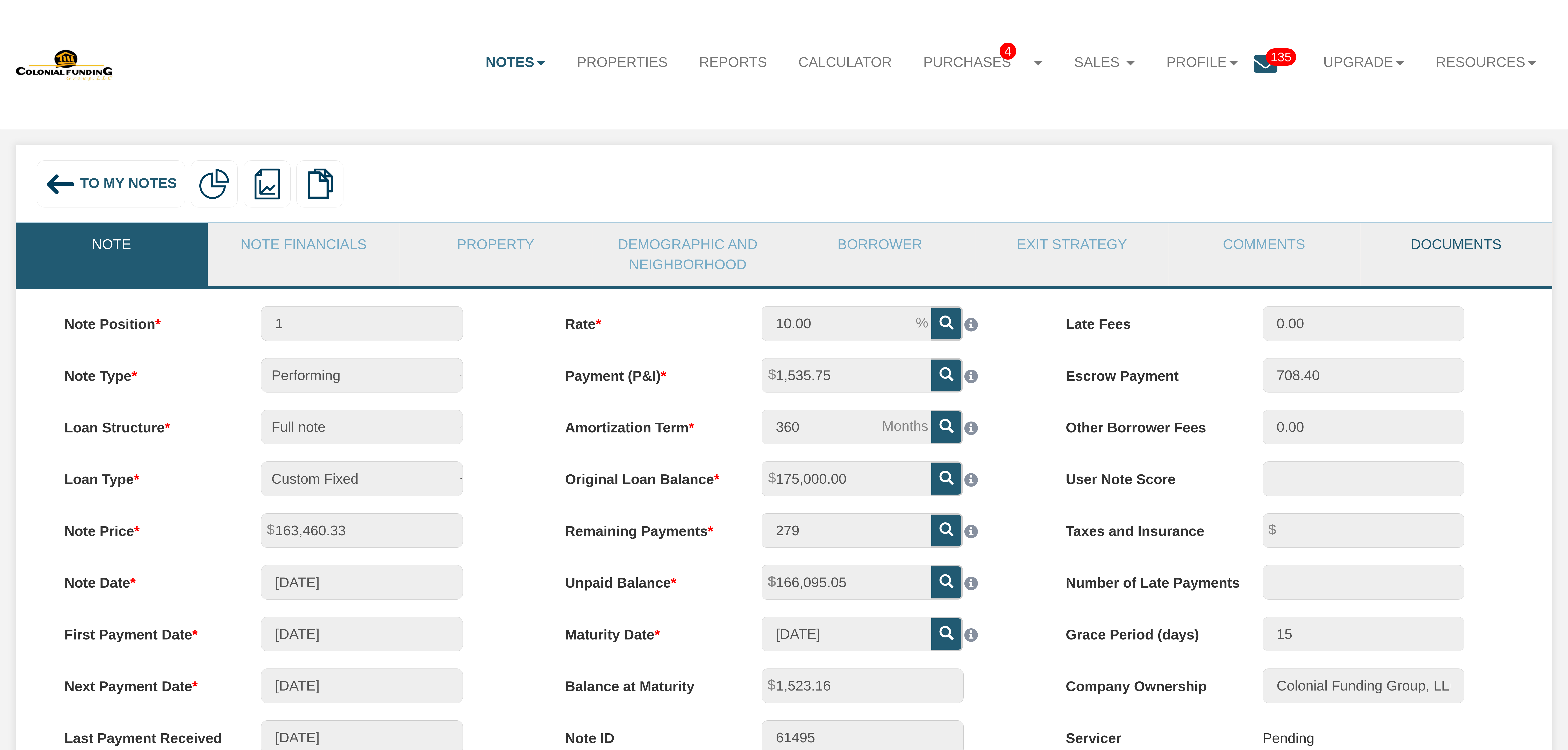
click at [1452, 246] on link "Documents" at bounding box center [1456, 244] width 191 height 43
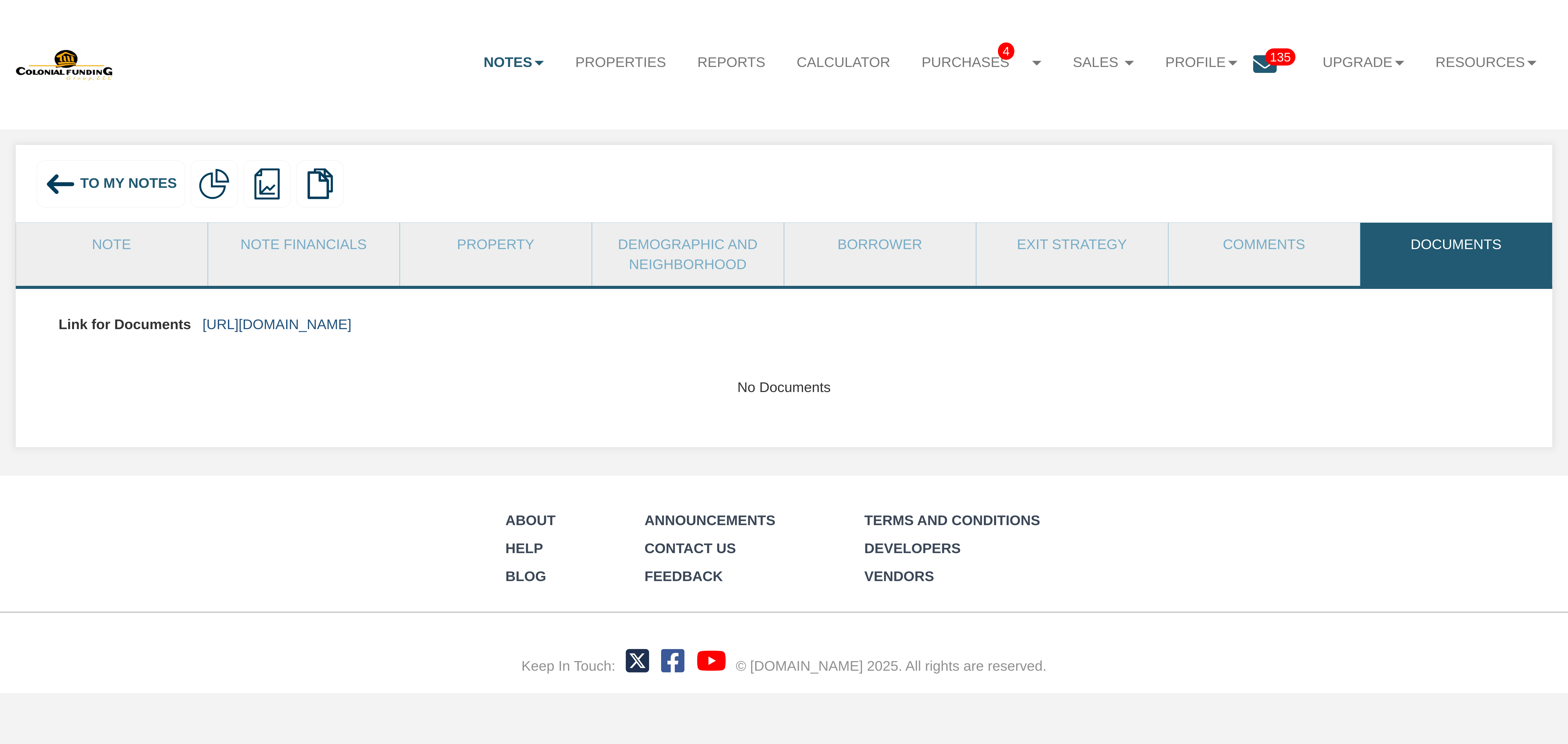
click at [352, 323] on link "[URL][DOMAIN_NAME]" at bounding box center [277, 325] width 149 height 16
click at [114, 183] on span "To My Notes" at bounding box center [128, 183] width 97 height 16
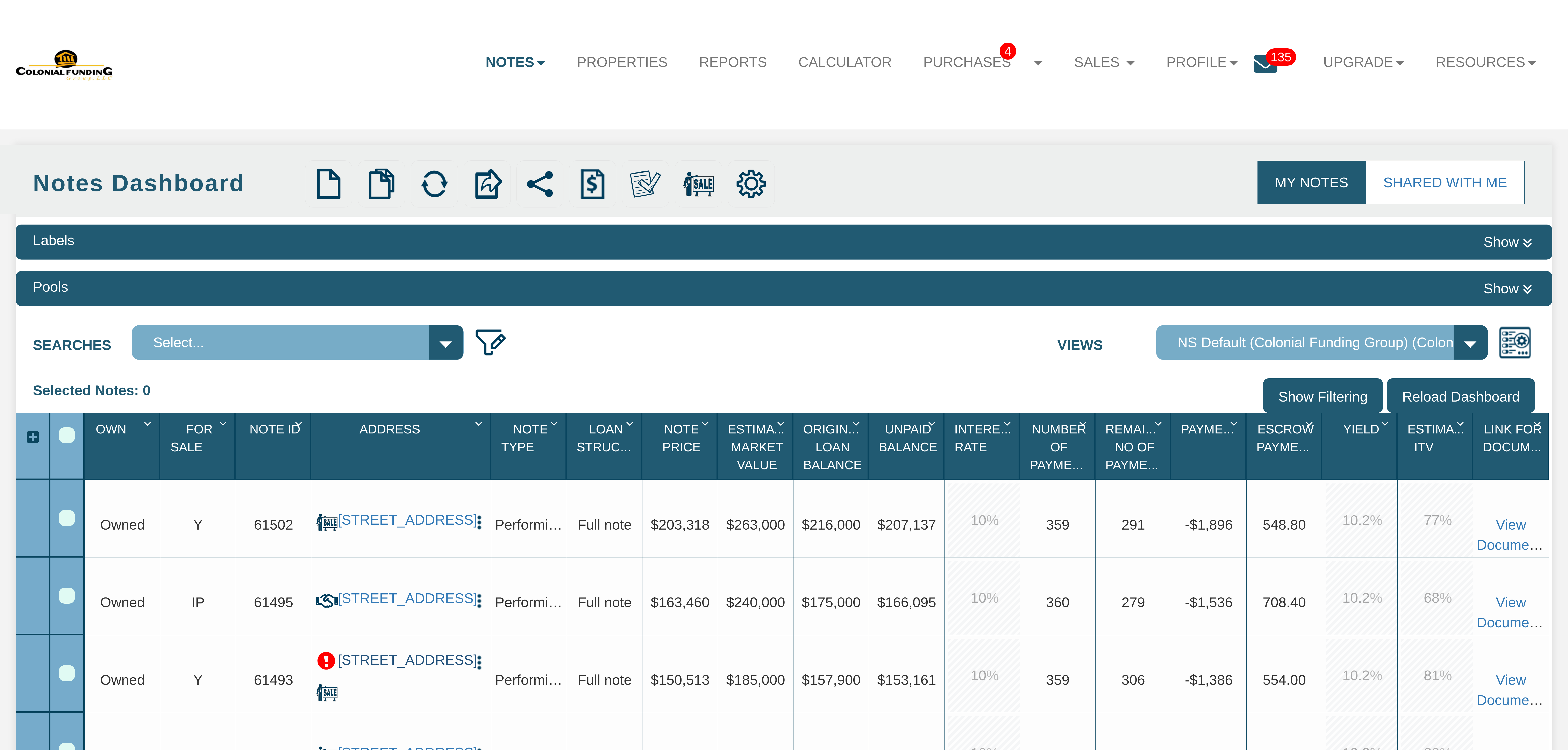
click at [380, 668] on link "[STREET_ADDRESS]" at bounding box center [401, 660] width 127 height 17
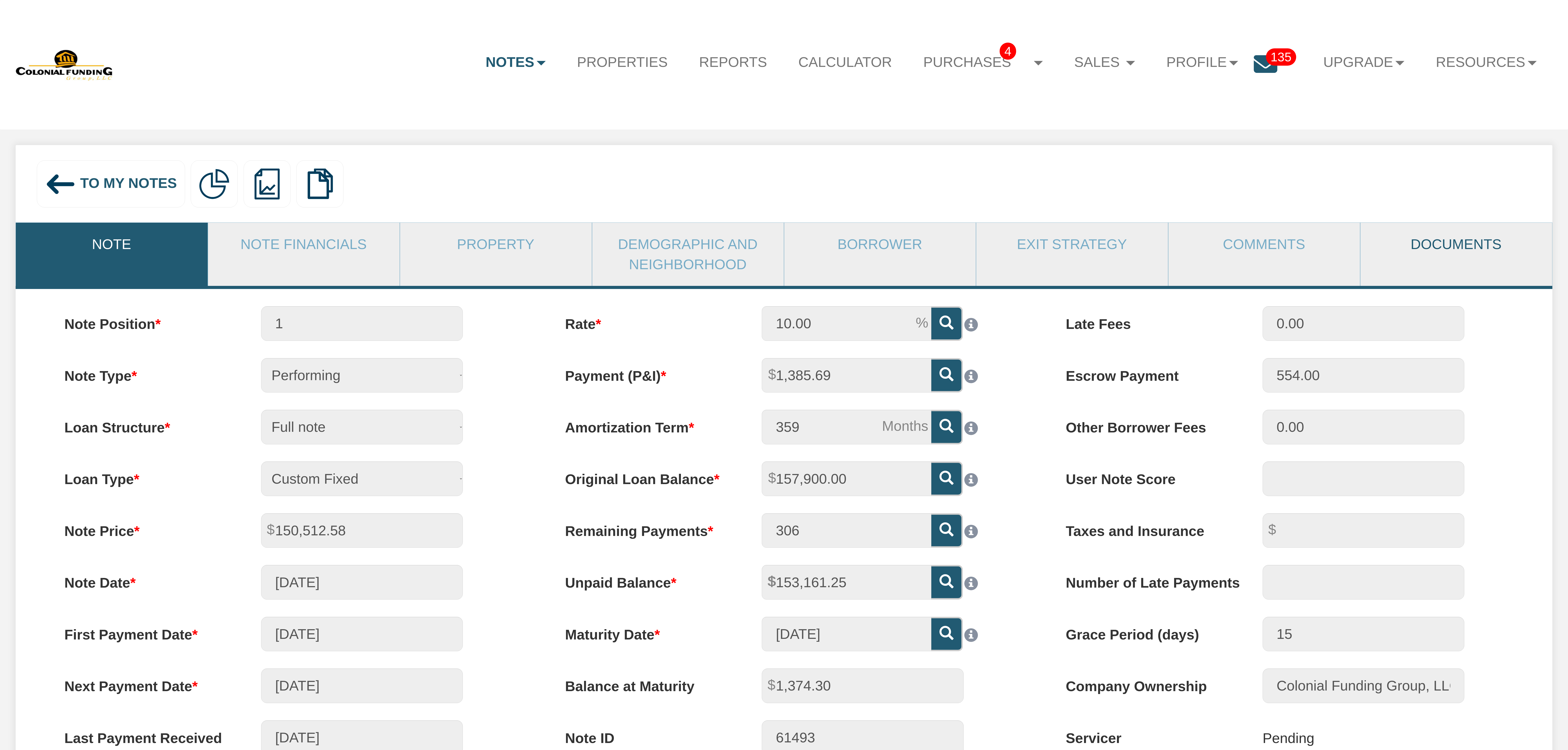
click at [1452, 241] on link "Documents" at bounding box center [1456, 244] width 191 height 43
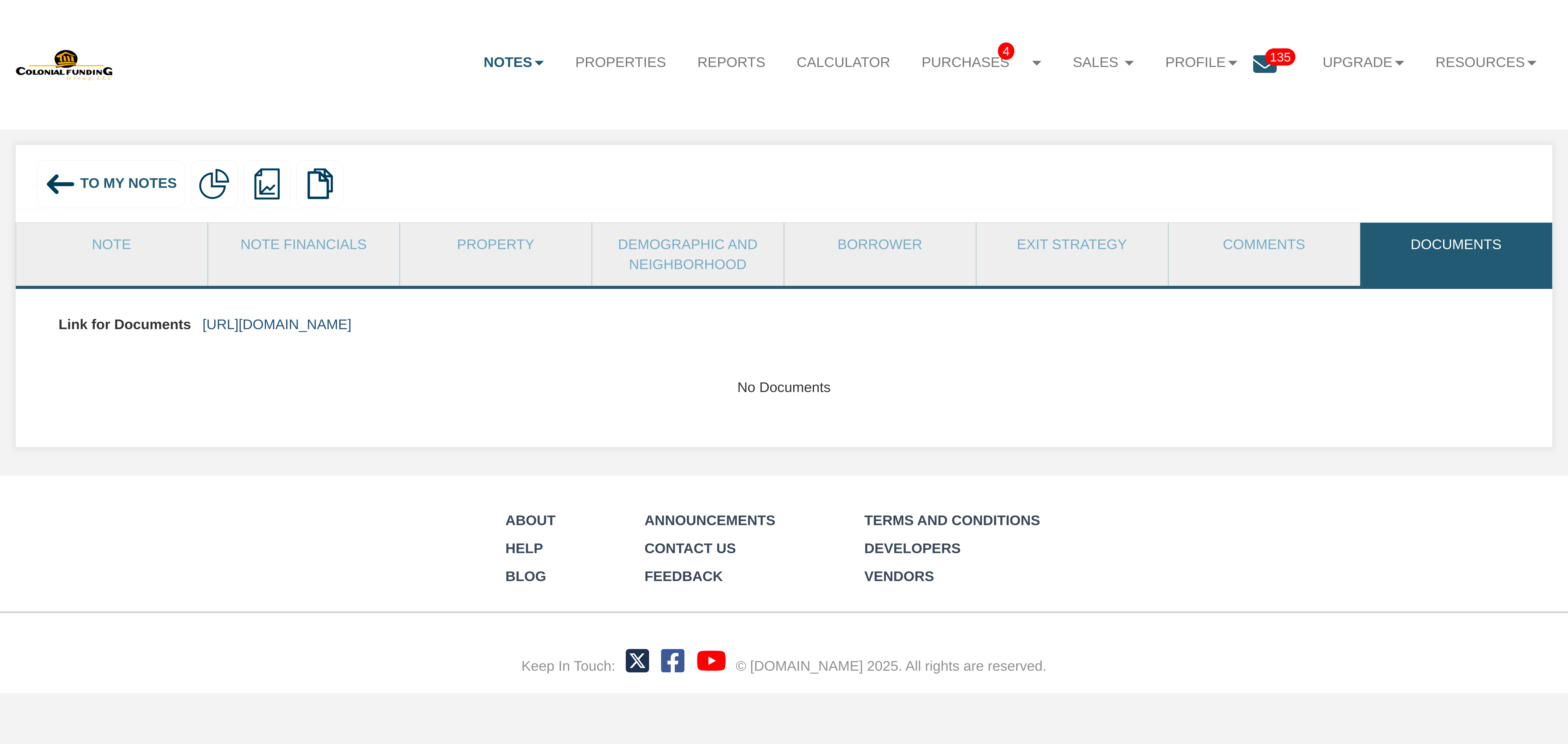
click at [352, 328] on link "[URL][DOMAIN_NAME]" at bounding box center [277, 325] width 149 height 16
click at [117, 196] on div "To My Notes" at bounding box center [110, 184] width 148 height 47
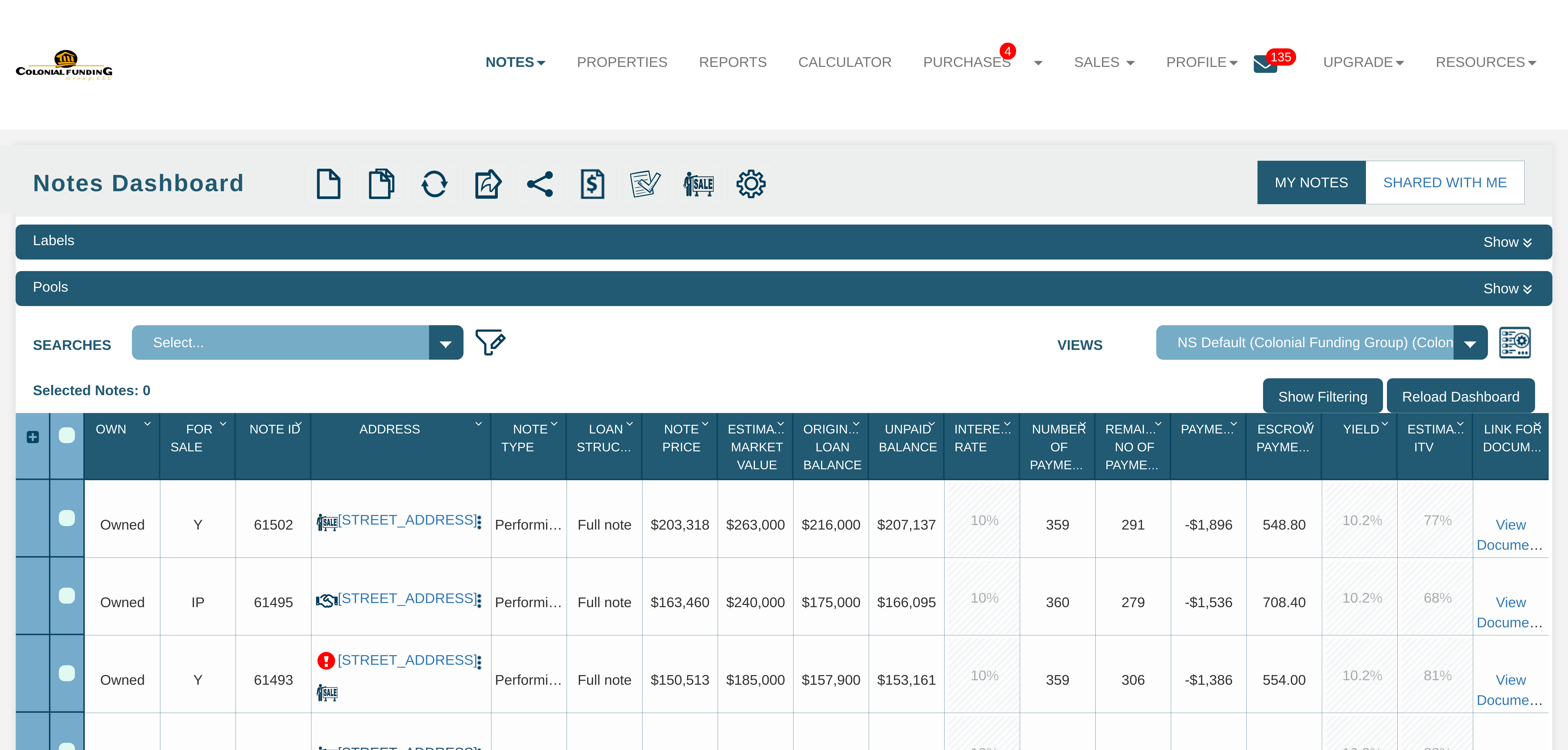
click at [404, 744] on link "[STREET_ADDRESS]" at bounding box center [401, 753] width 127 height 17
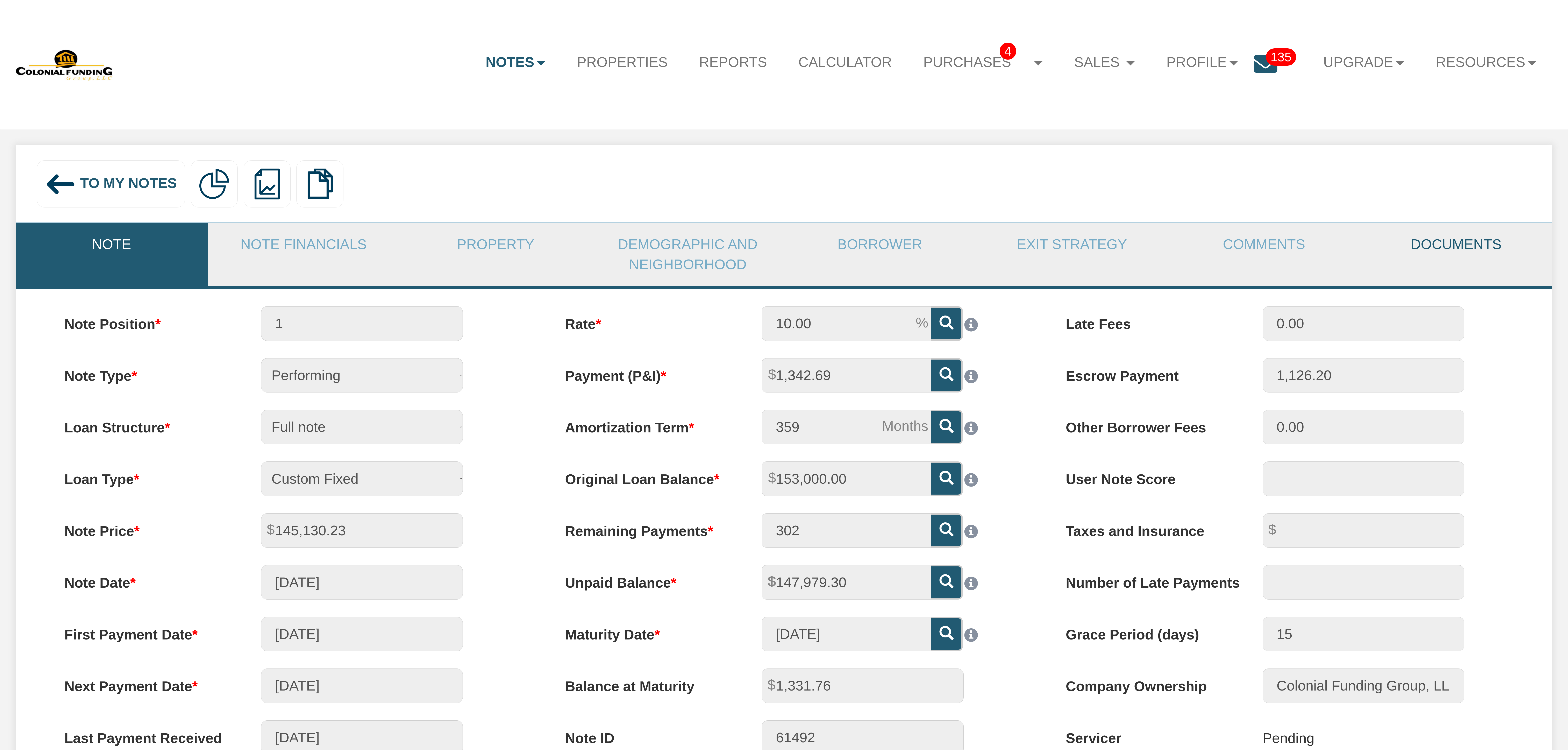
click at [1445, 250] on link "Documents" at bounding box center [1456, 244] width 191 height 43
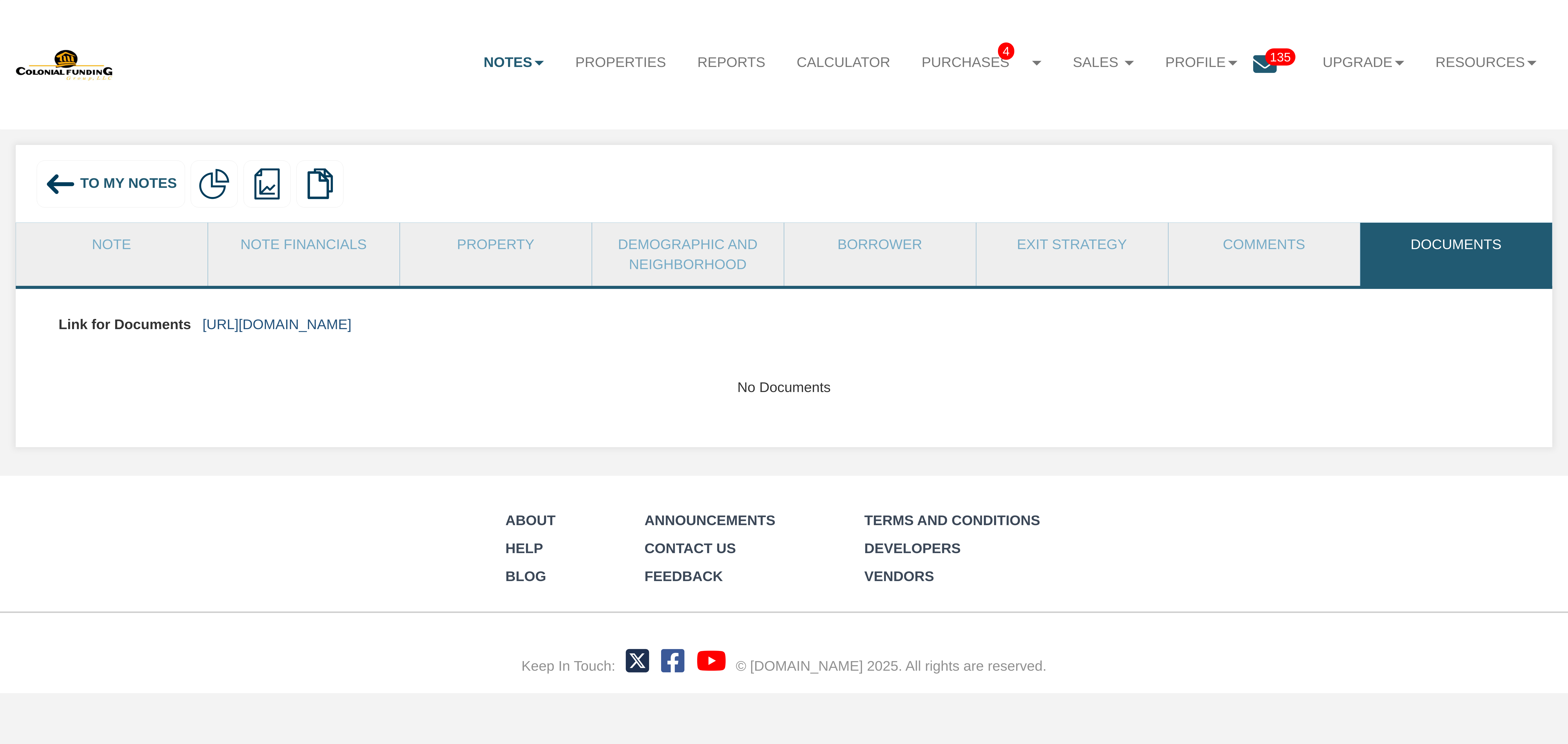
click at [352, 325] on link "[URL][DOMAIN_NAME]" at bounding box center [277, 325] width 149 height 16
click at [120, 177] on span "To My Notes" at bounding box center [128, 183] width 97 height 16
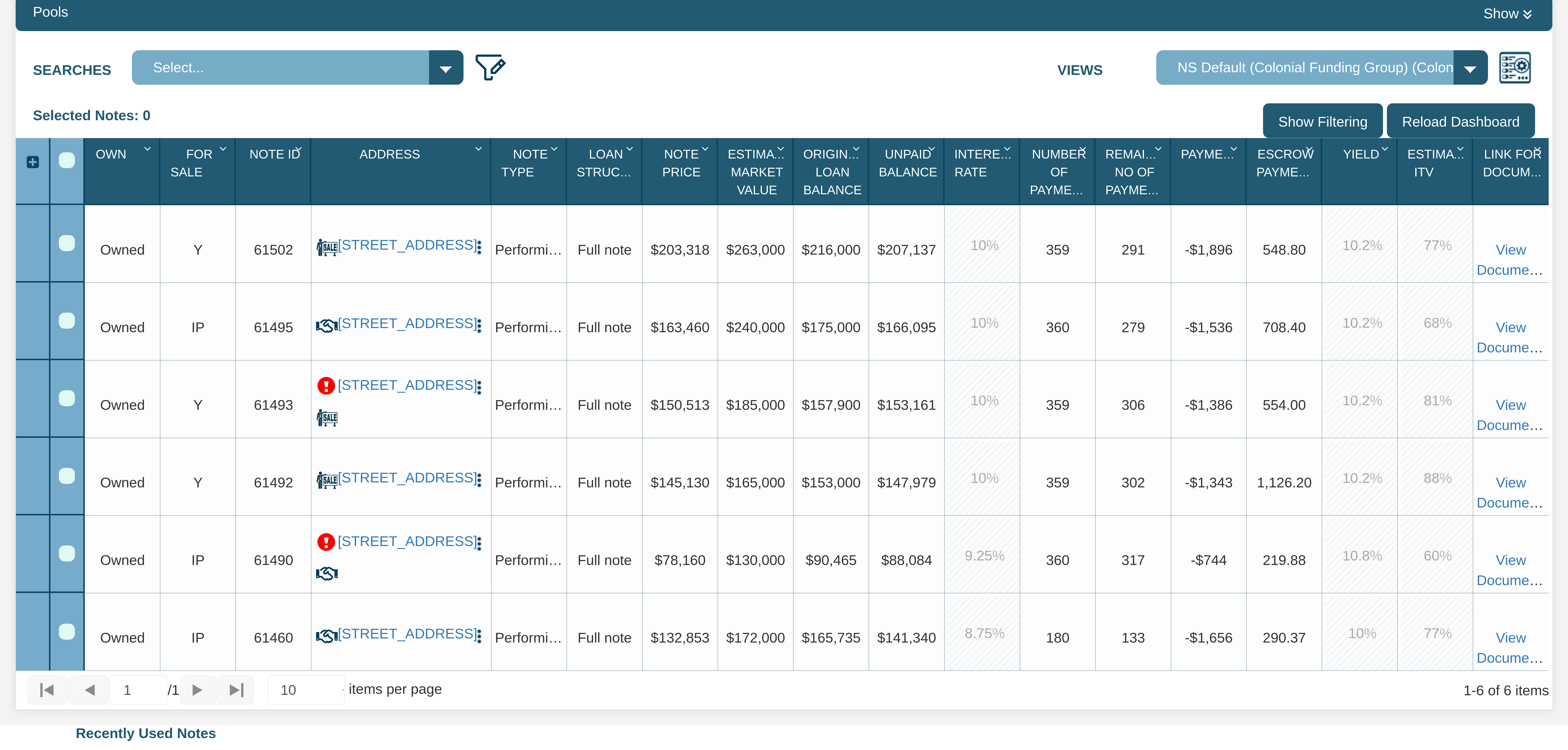
scroll to position [277, 0]
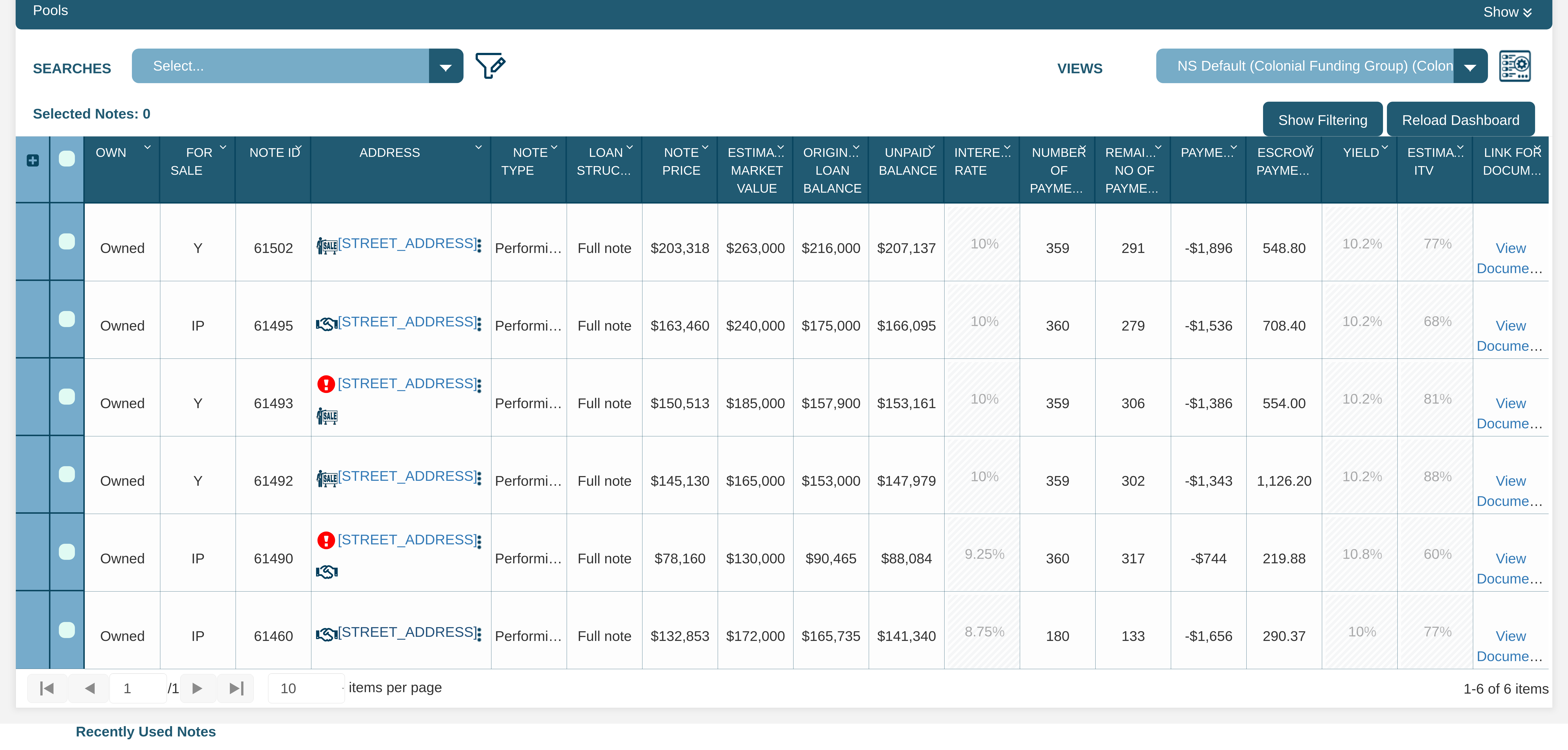
click at [414, 624] on link "[STREET_ADDRESS]" at bounding box center [401, 632] width 127 height 17
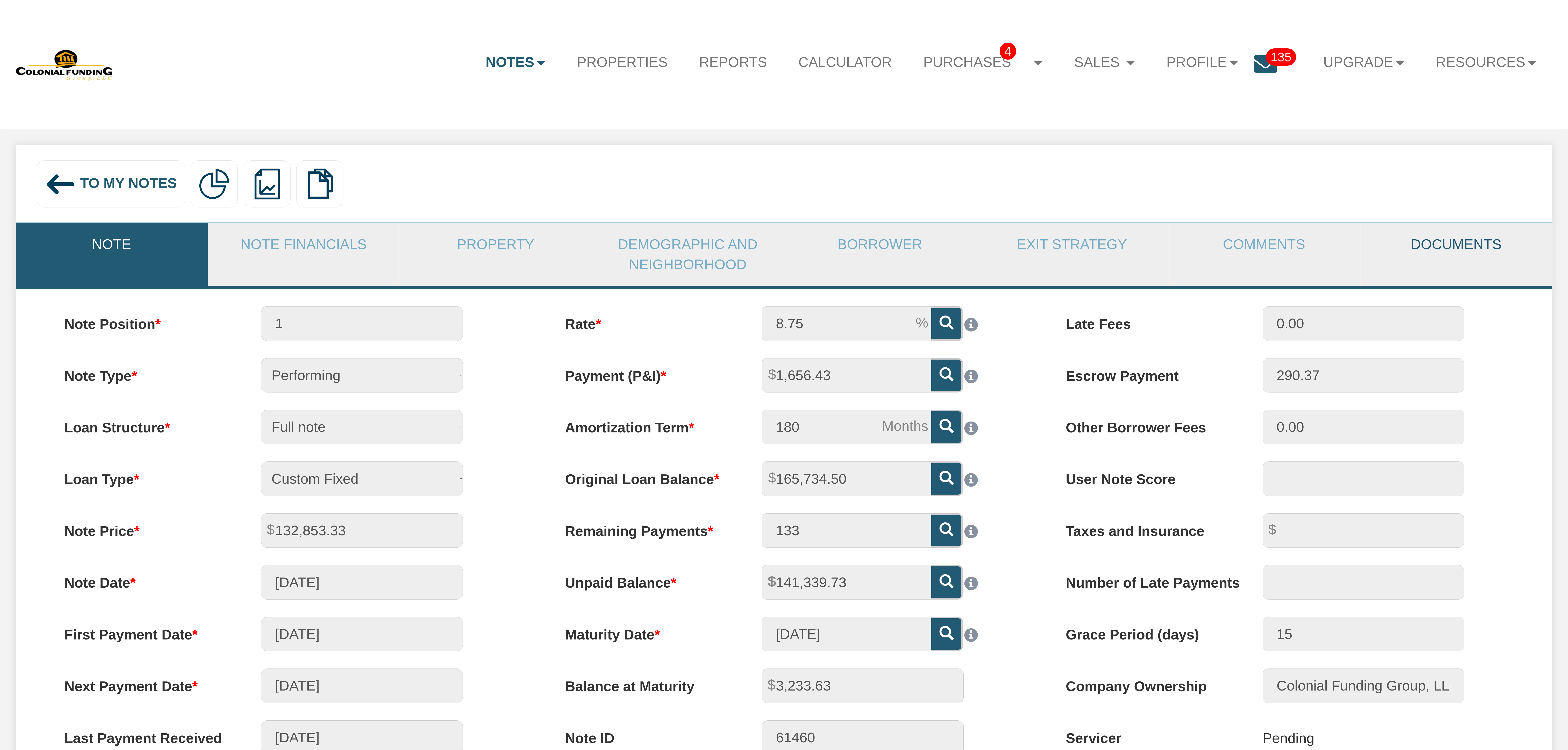
click at [1478, 244] on link "Documents" at bounding box center [1456, 244] width 191 height 43
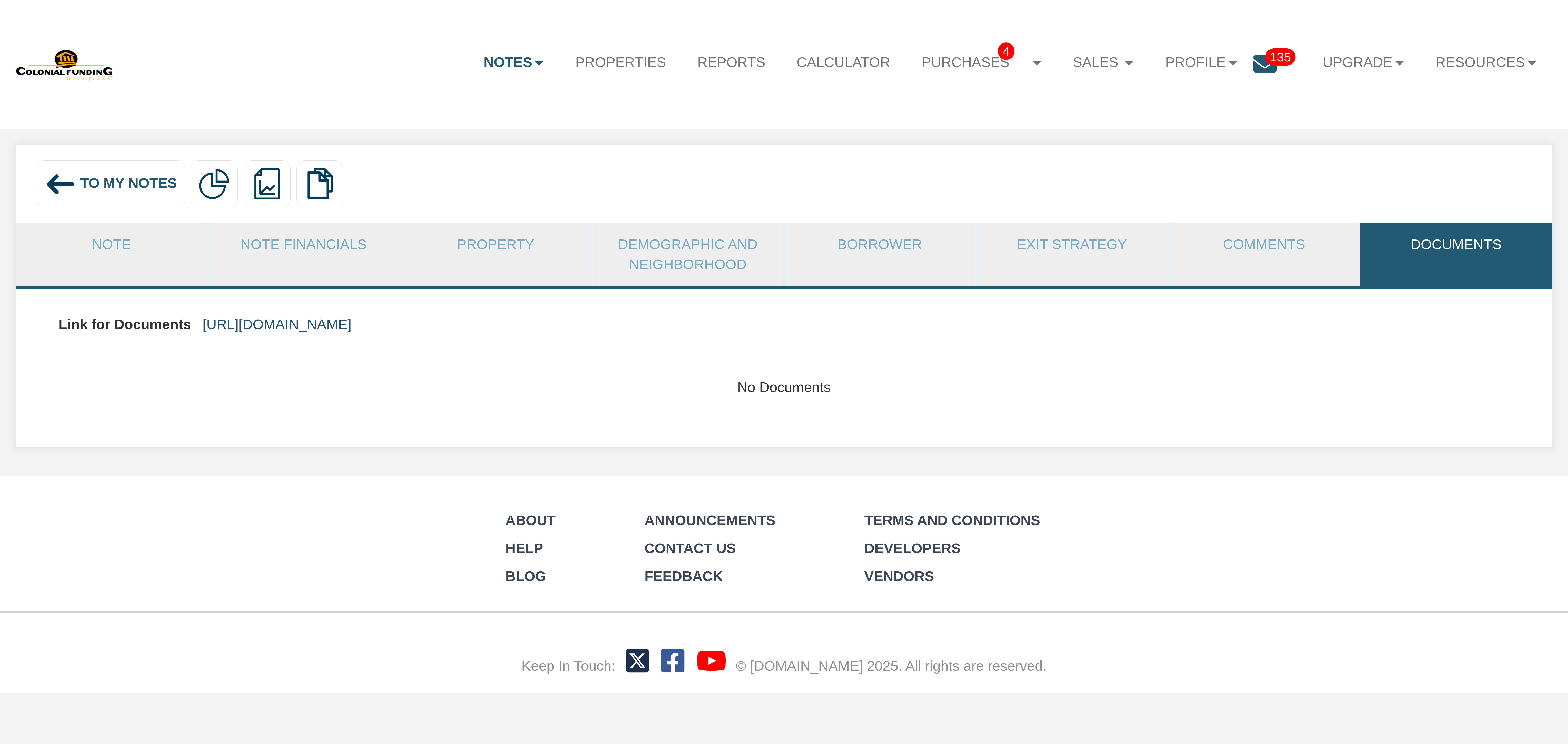
click at [352, 326] on link "[URL][DOMAIN_NAME]" at bounding box center [277, 325] width 149 height 16
drag, startPoint x: 139, startPoint y: 184, endPoint x: 1039, endPoint y: 398, distance: 925.1
click at [141, 184] on span "To My Notes" at bounding box center [128, 183] width 97 height 16
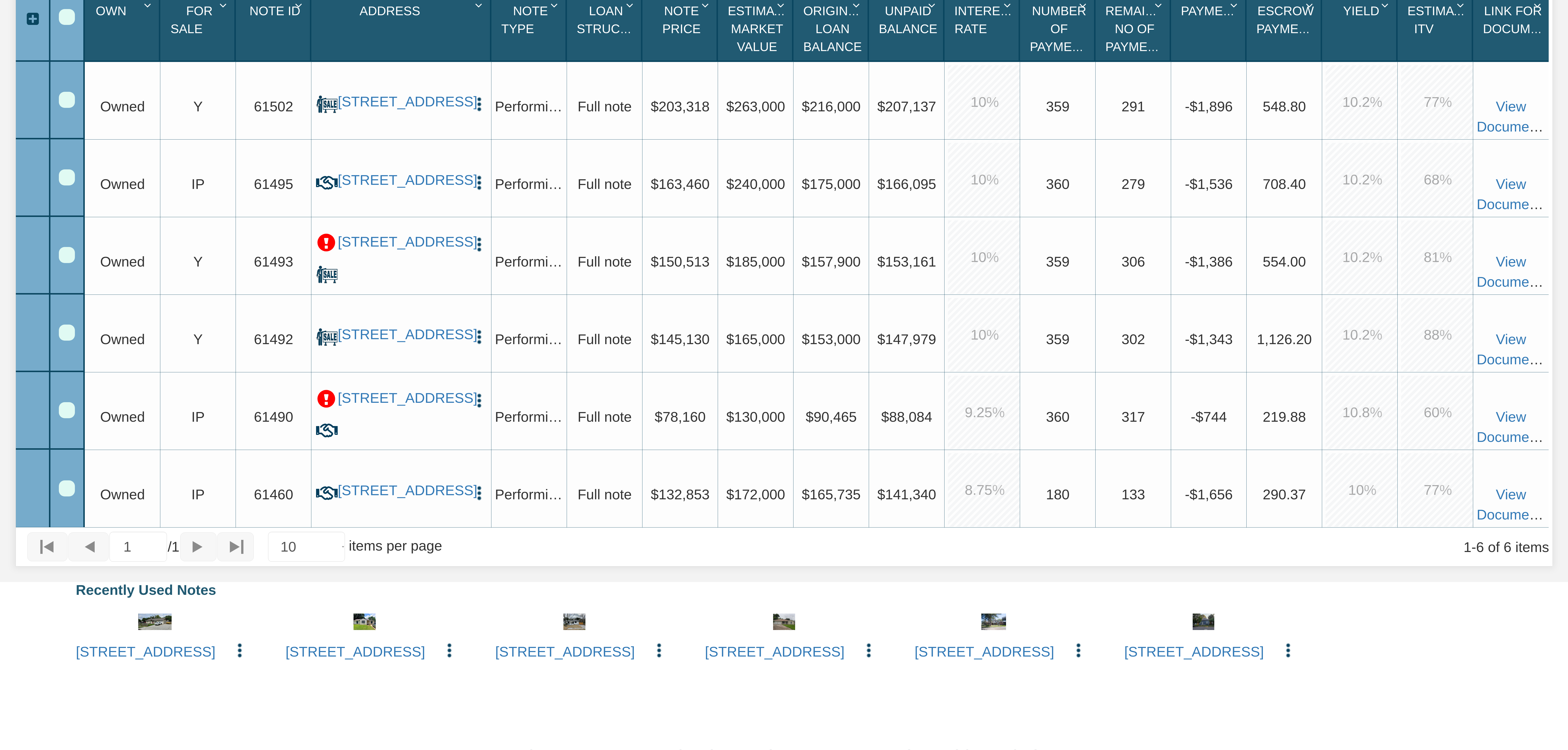
scroll to position [441, 0]
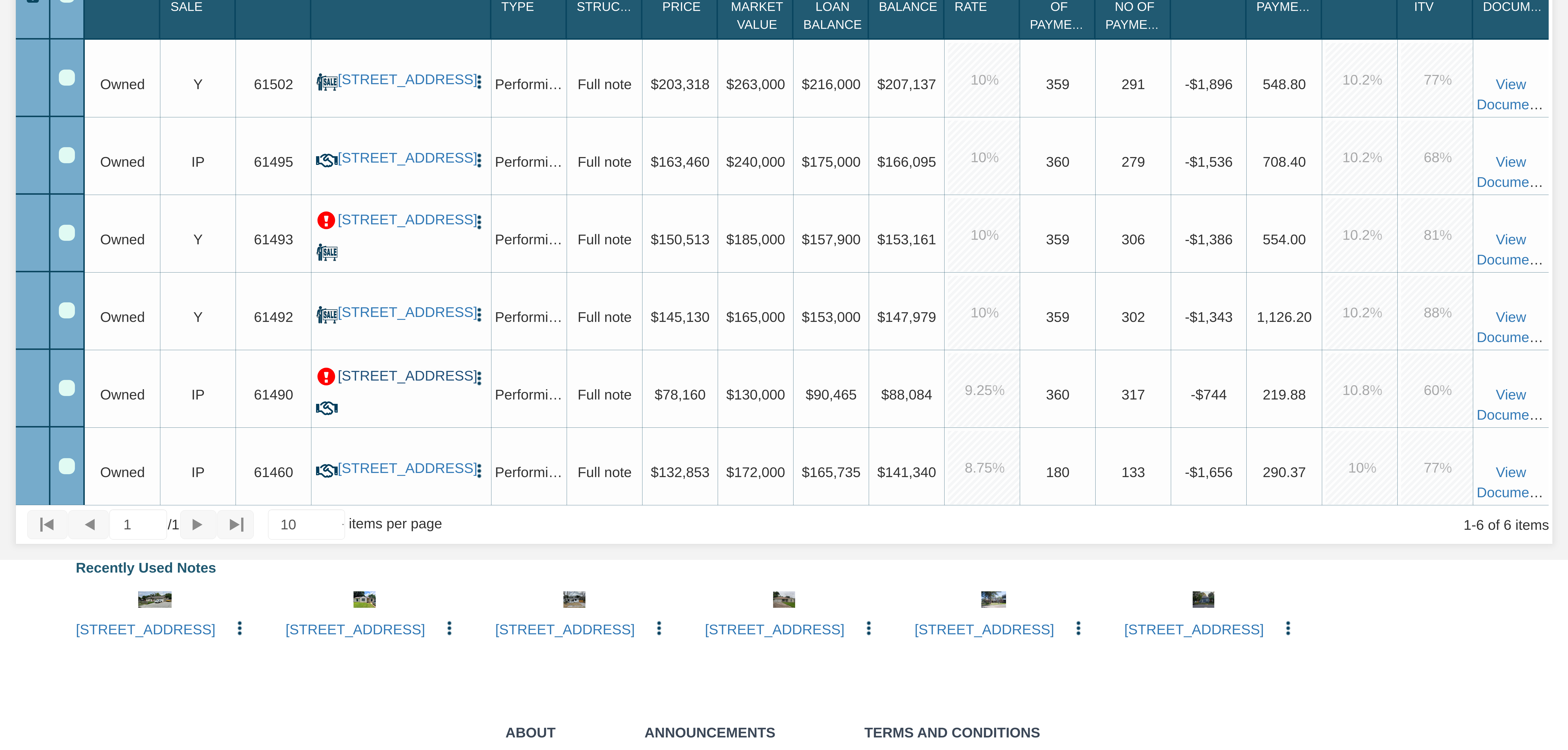
click at [393, 384] on link "[STREET_ADDRESS]" at bounding box center [401, 376] width 127 height 17
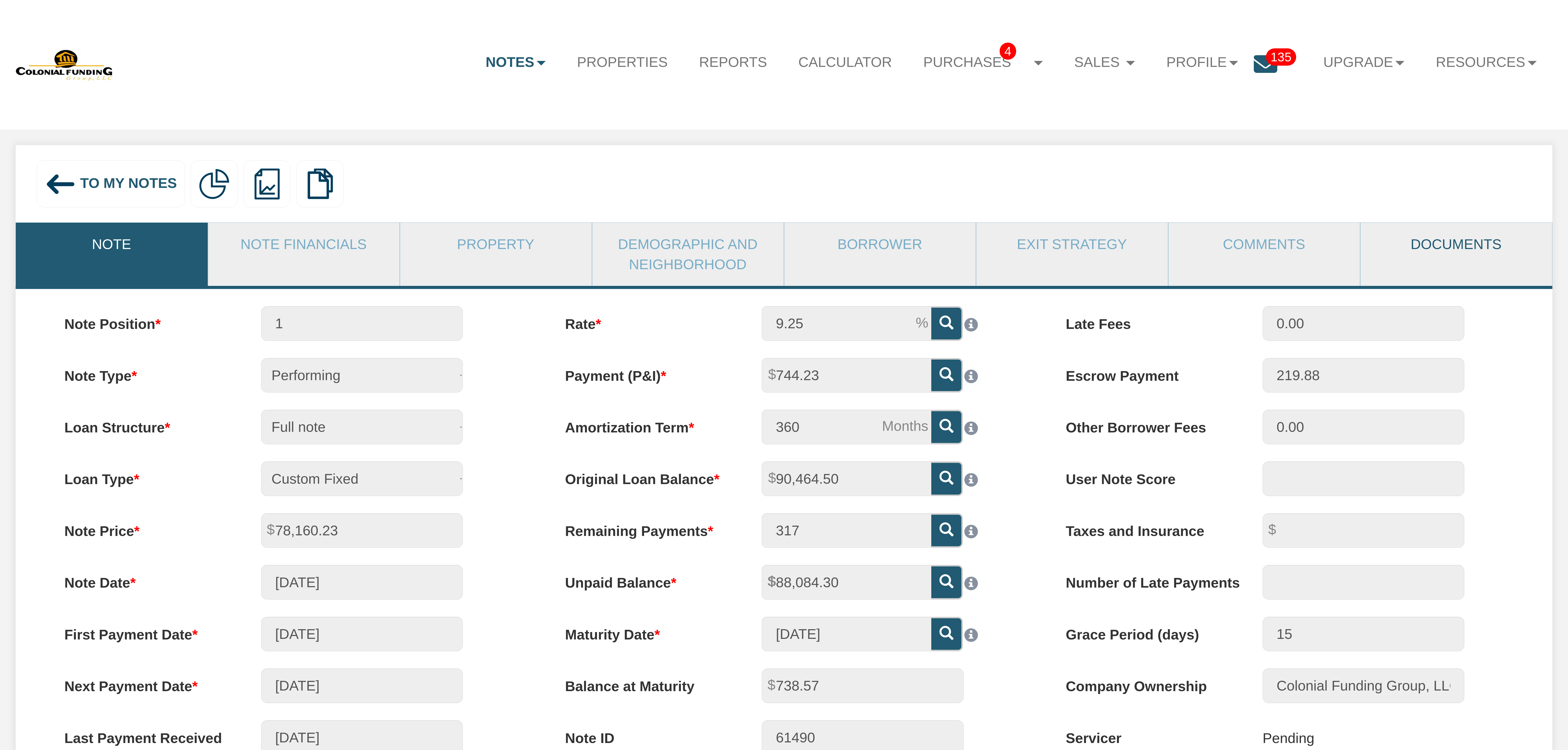
click at [1472, 244] on link "Documents" at bounding box center [1456, 244] width 191 height 43
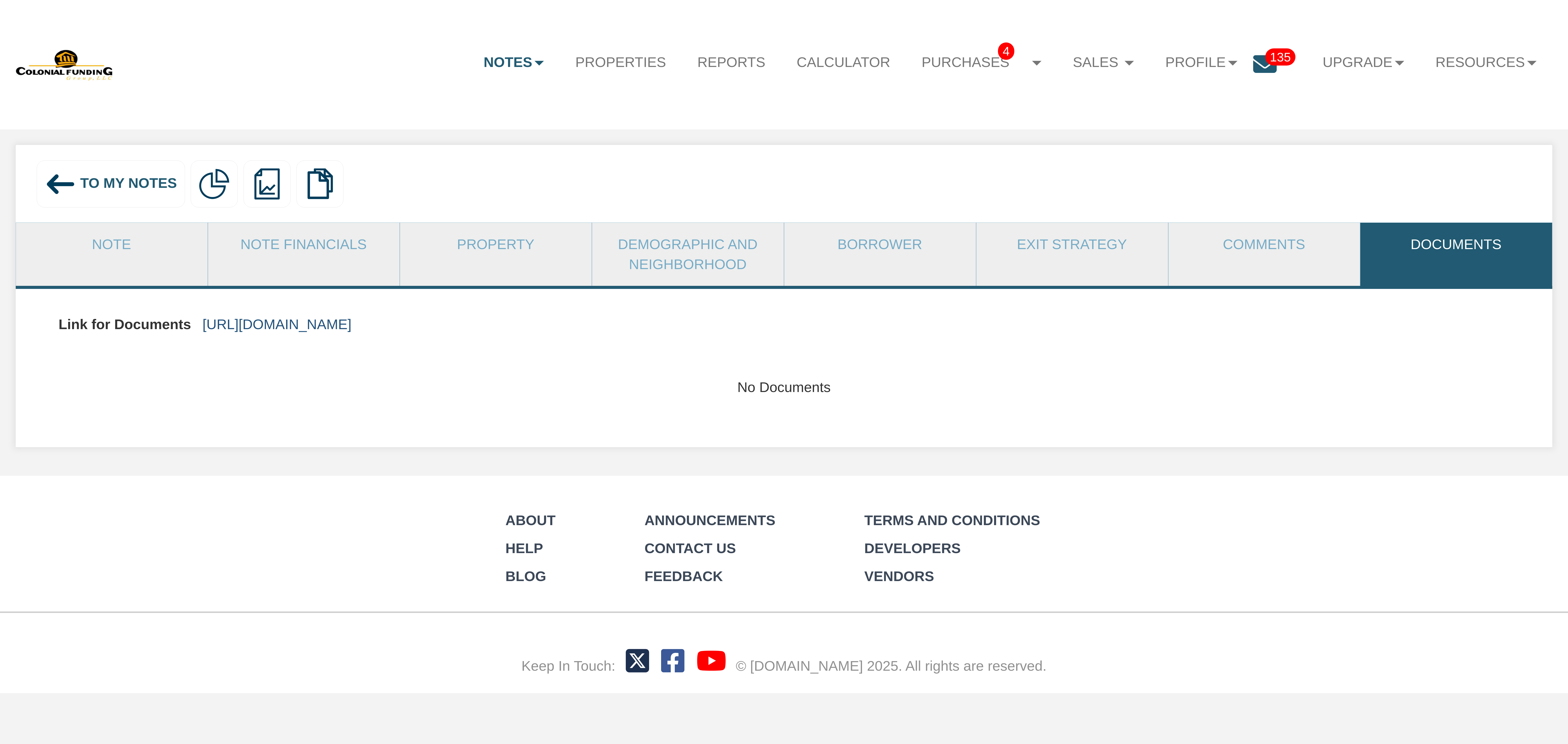
click at [352, 321] on link "[URL][DOMAIN_NAME]" at bounding box center [277, 325] width 149 height 16
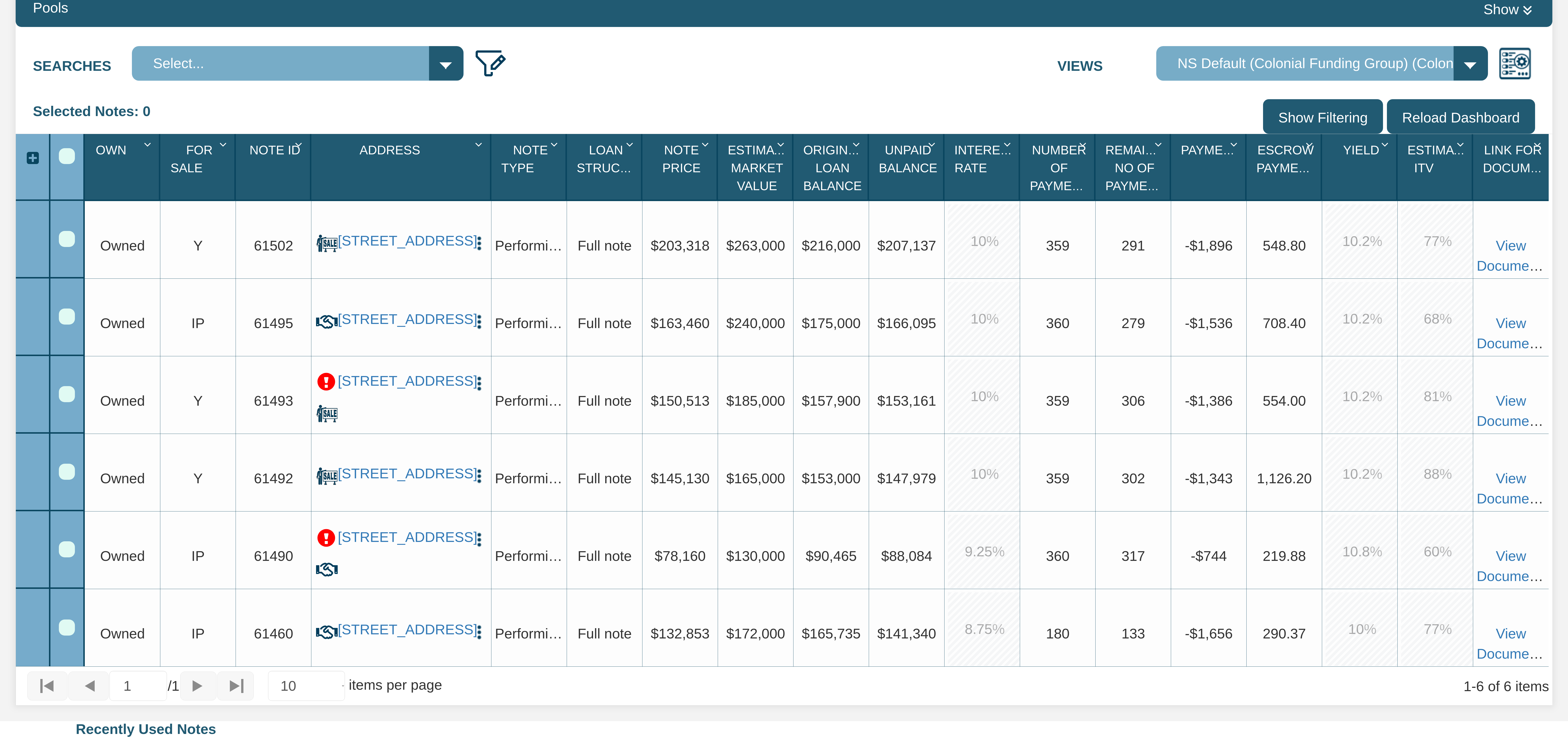
scroll to position [301, 0]
